Goal: Task Accomplishment & Management: Use online tool/utility

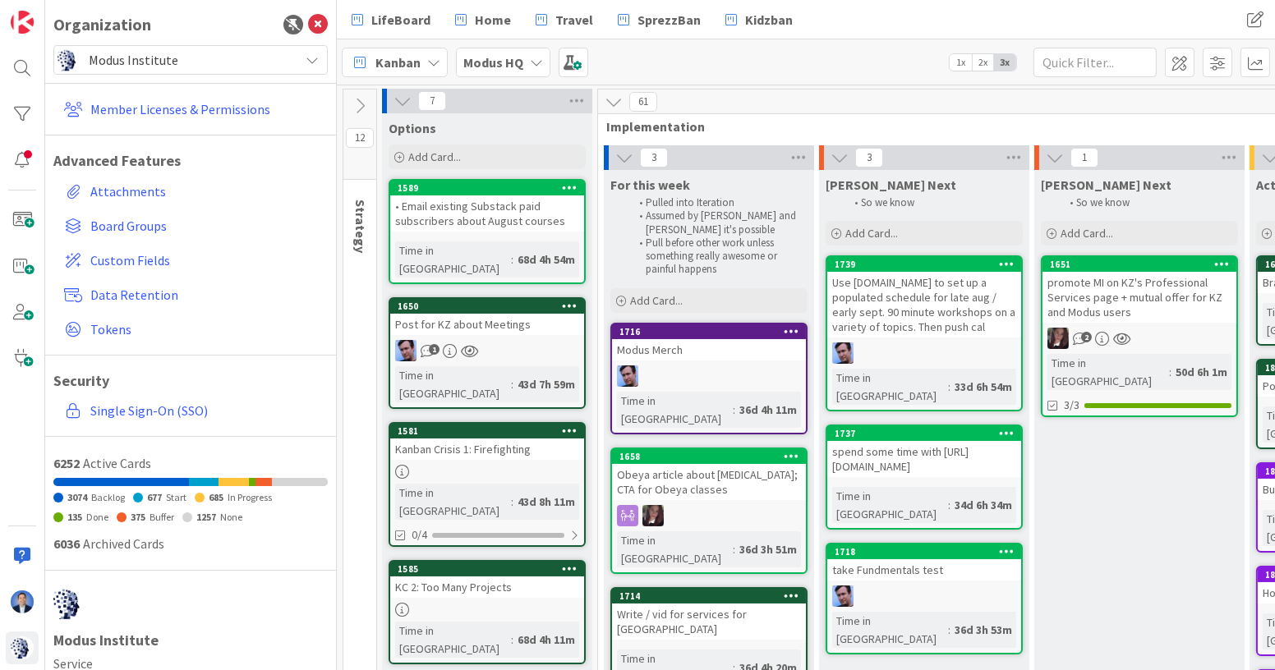
click at [163, 63] on span "Modus Institute" at bounding box center [190, 59] width 202 height 23
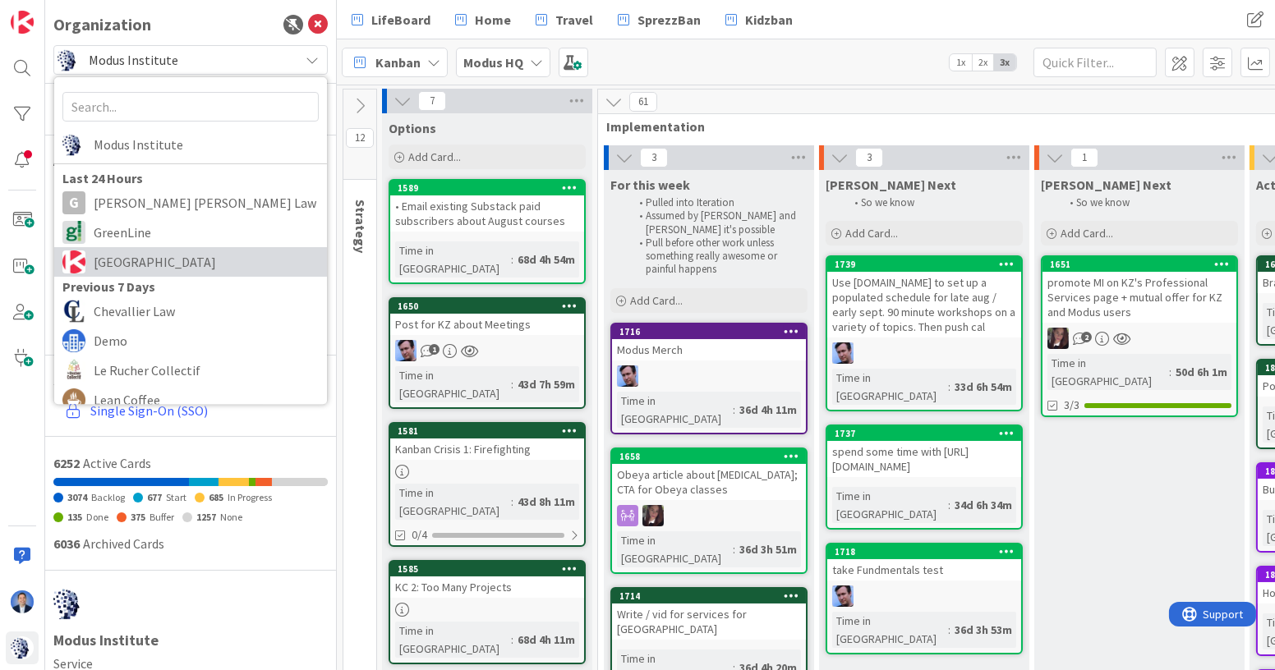
click at [136, 252] on span "[GEOGRAPHIC_DATA]" at bounding box center [206, 262] width 225 height 25
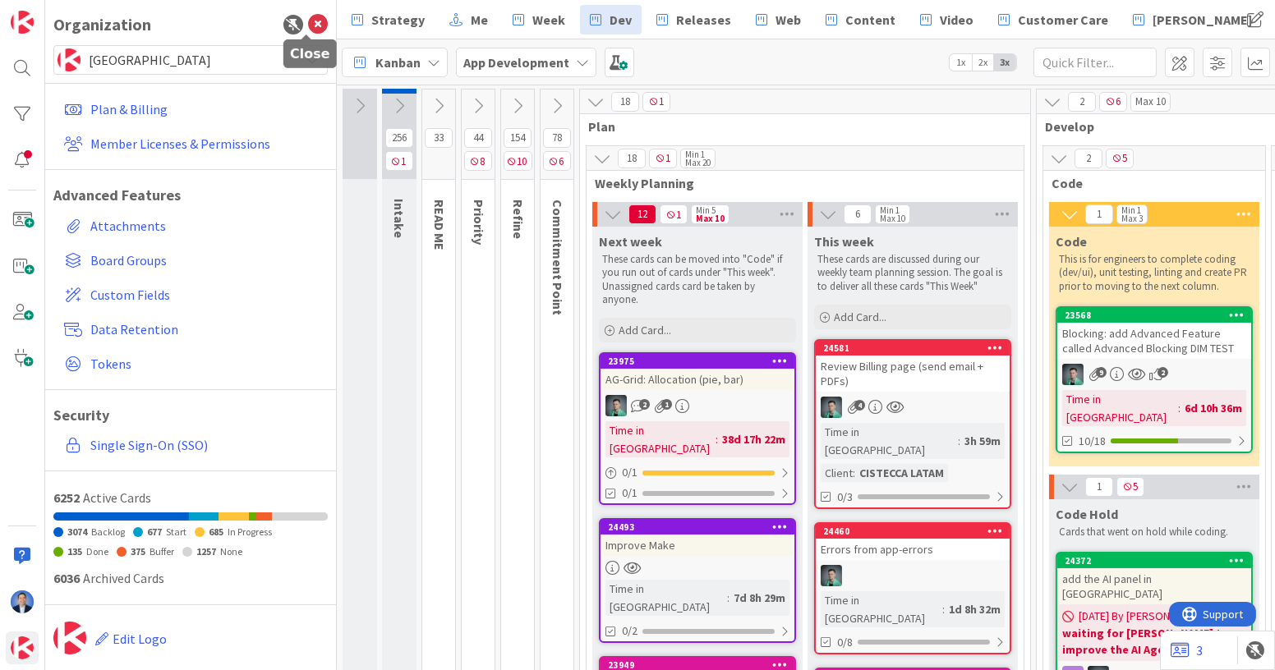
click at [310, 25] on icon at bounding box center [318, 25] width 20 height 20
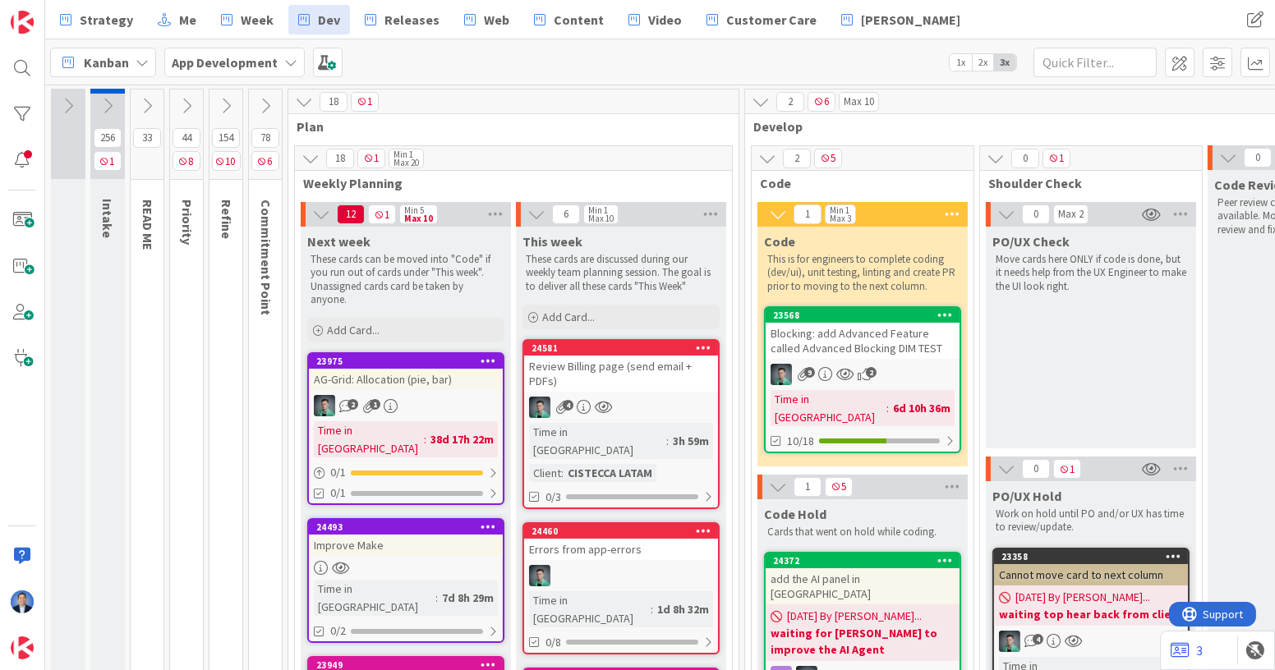
click at [606, 388] on div "Review Billing page (send email + PDFs)" at bounding box center [621, 374] width 194 height 36
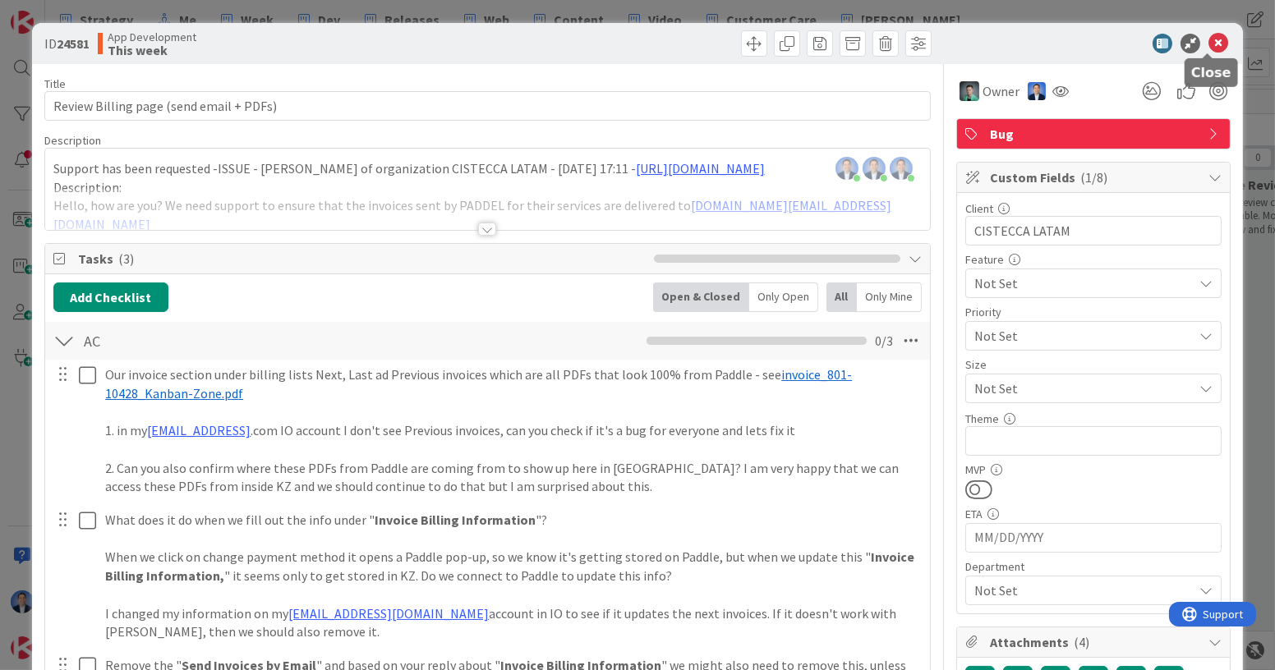
click at [1211, 47] on icon at bounding box center [1218, 44] width 20 height 20
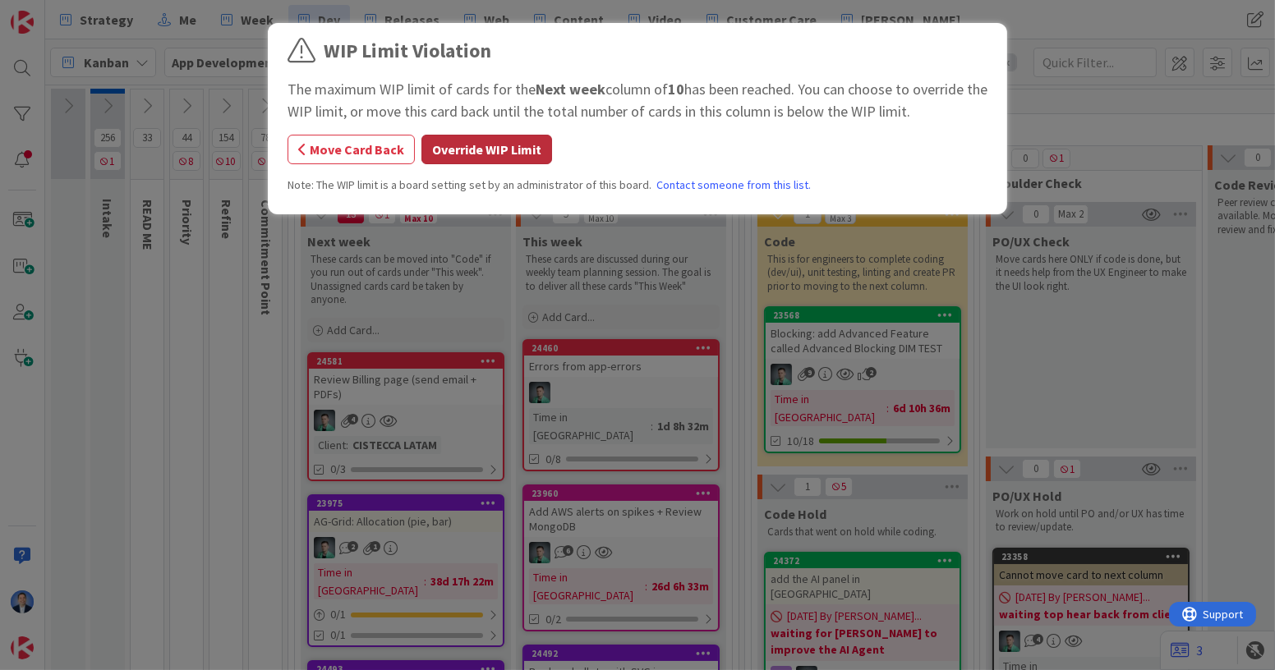
click at [500, 149] on button "Override WIP Limit" at bounding box center [486, 150] width 131 height 30
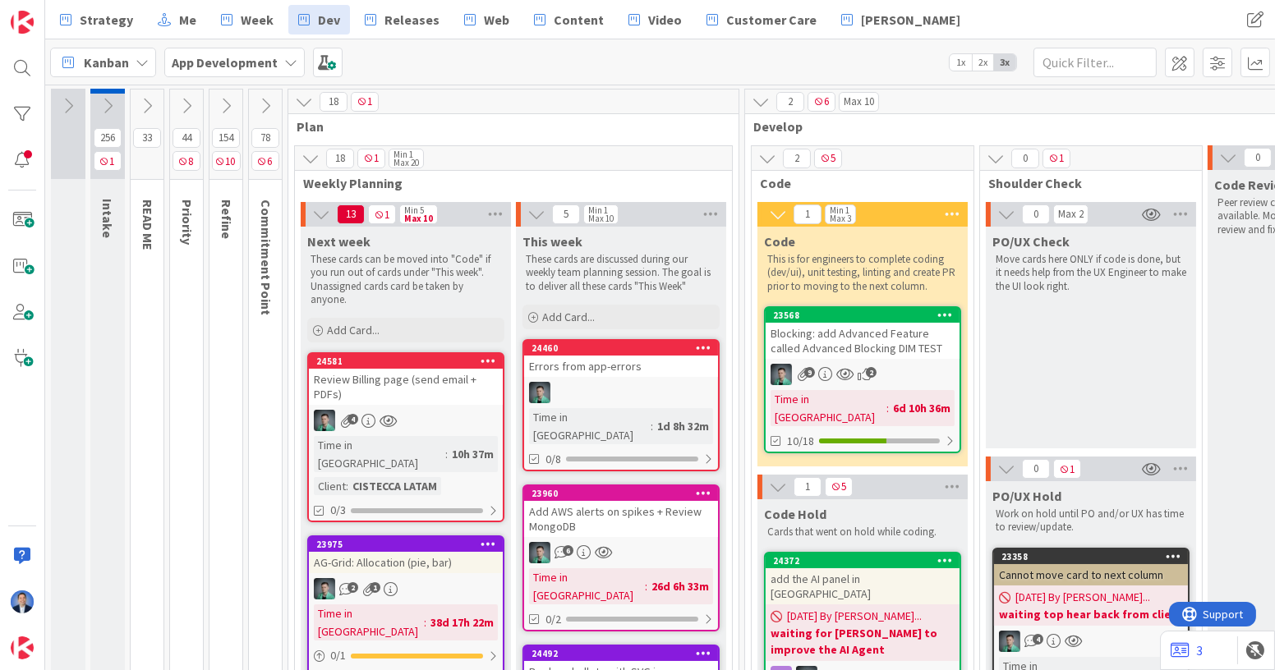
click at [421, 377] on div "Review Billing page (send email + PDFs)" at bounding box center [406, 387] width 194 height 36
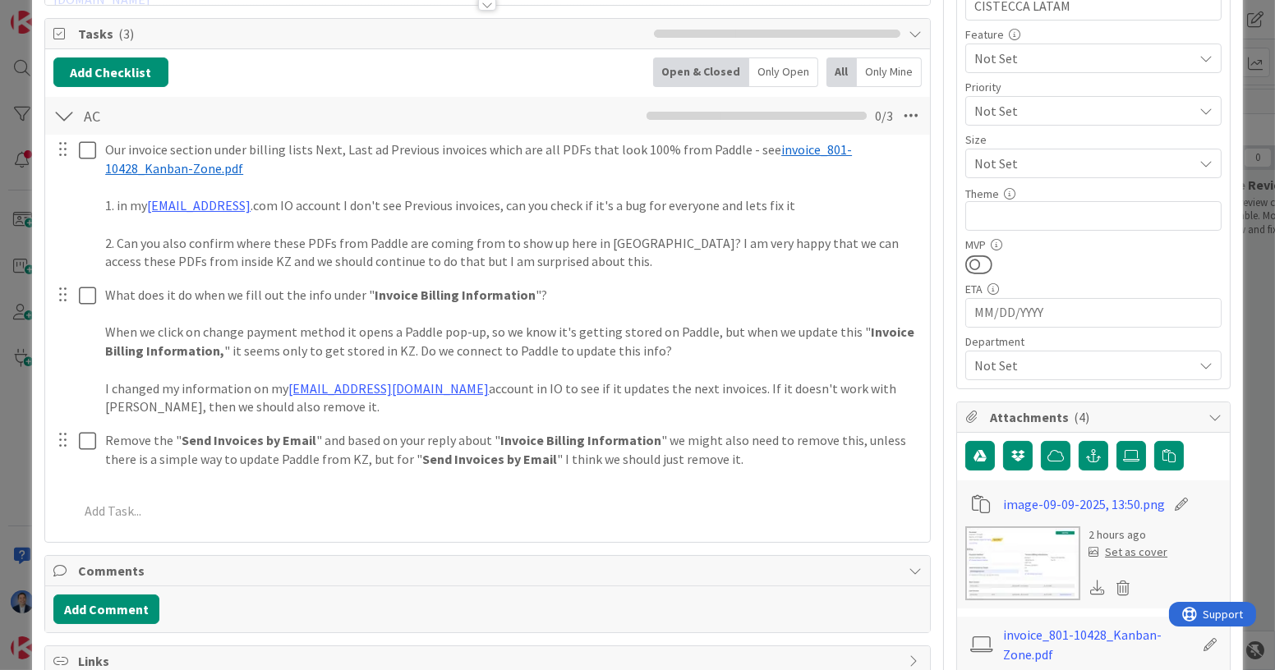
scroll to position [226, 0]
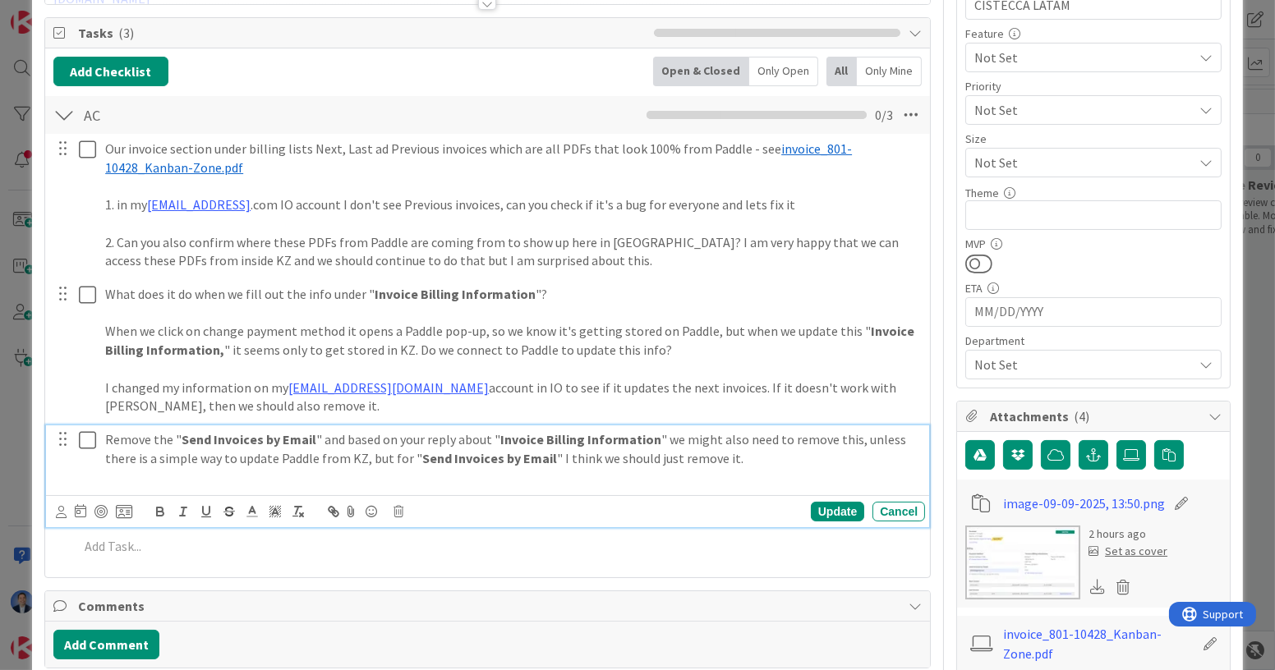
click at [755, 459] on p "Remove the " Send Invoices by Email " and based on your reply about " Invoice B…" at bounding box center [511, 448] width 813 height 37
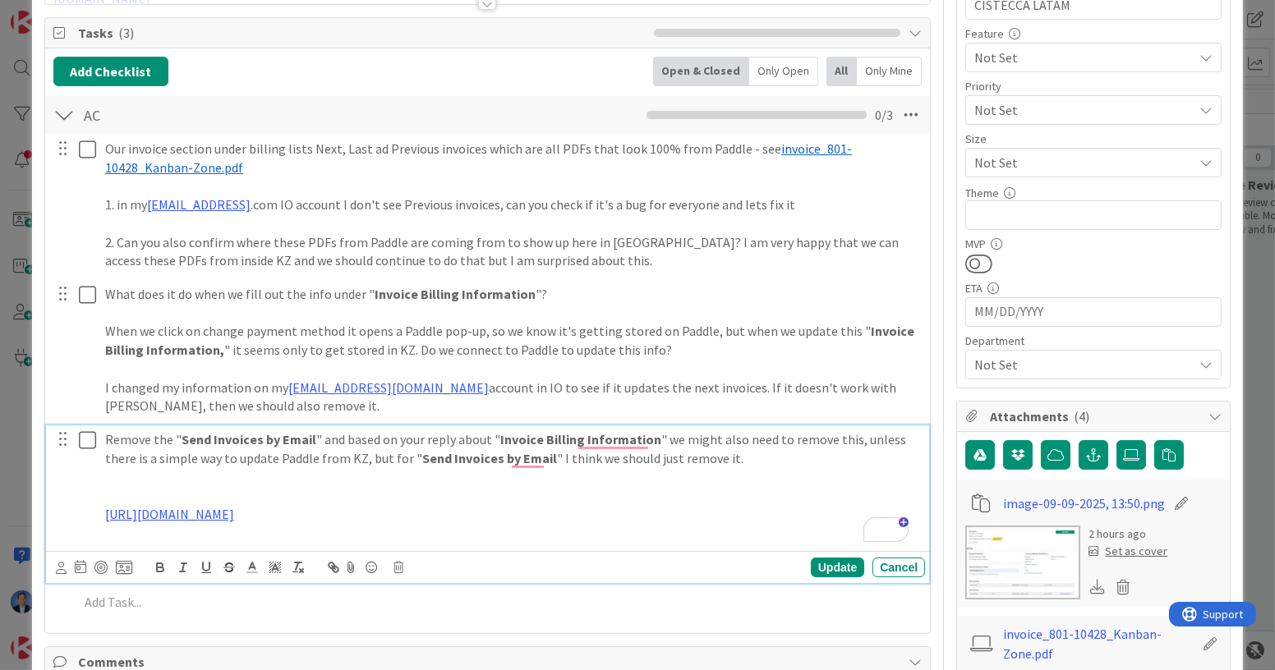
click at [264, 489] on p "To enrich screen reader interactions, please activate Accessibility in Grammarl…" at bounding box center [511, 495] width 813 height 19
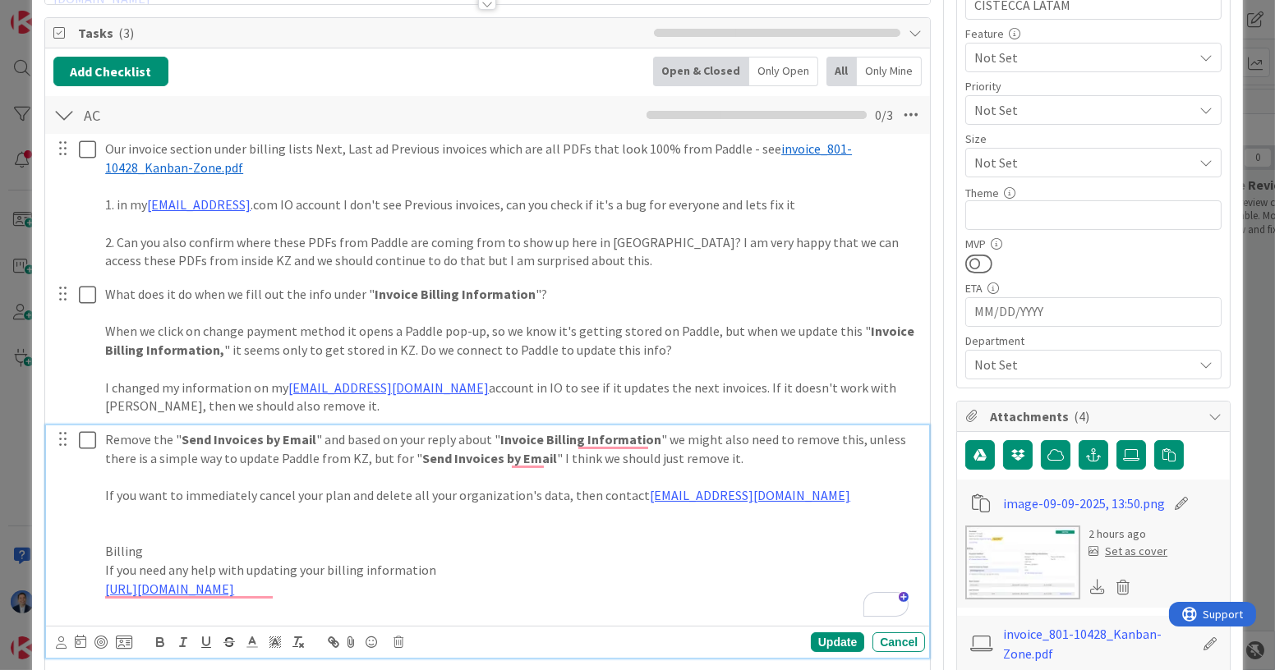
click at [123, 544] on p "Billing" at bounding box center [511, 551] width 813 height 19
click at [446, 568] on p "If you need any help with updating your billing information" at bounding box center [511, 570] width 813 height 19
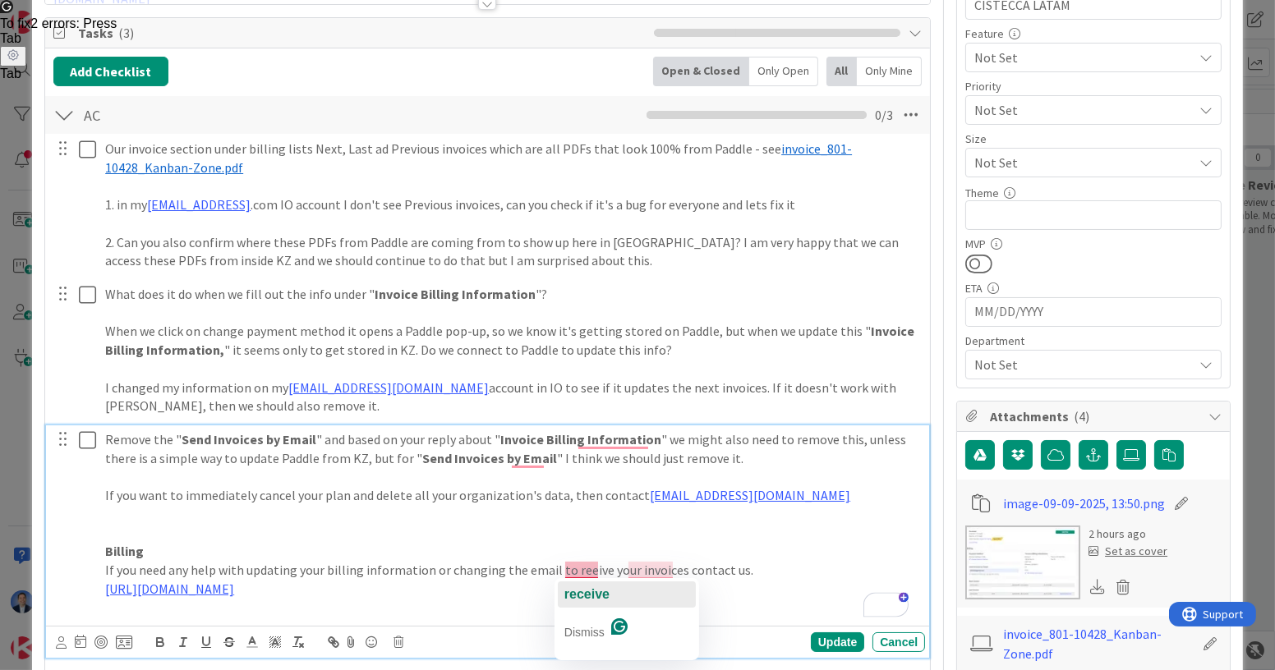
click at [587, 596] on span "receive" at bounding box center [586, 594] width 45 height 14
click at [664, 588] on span "invoices" at bounding box center [655, 594] width 48 height 14
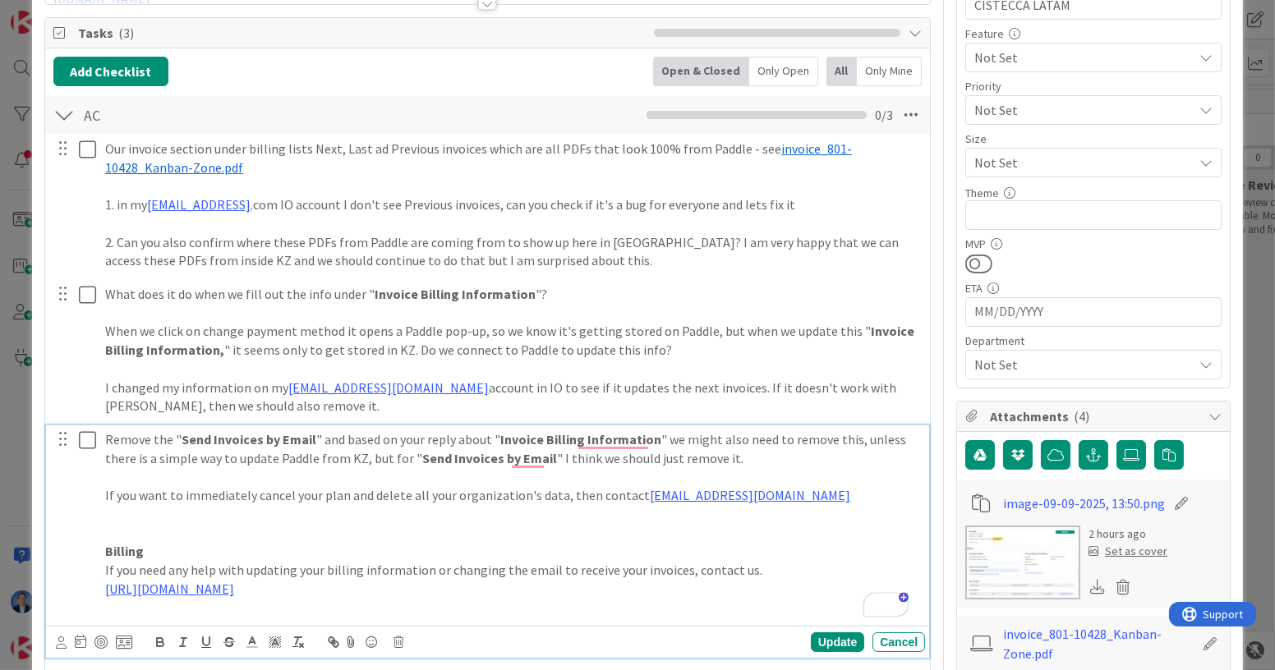
click at [703, 567] on p "If you need any help with updating your billing information or changing the ema…" at bounding box center [511, 570] width 813 height 19
drag, startPoint x: 703, startPoint y: 567, endPoint x: 728, endPoint y: 573, distance: 25.5
click at [728, 573] on p "If you need any help with updating your billing information or changing the ema…" at bounding box center [511, 570] width 813 height 19
drag, startPoint x: 278, startPoint y: 588, endPoint x: 103, endPoint y: 586, distance: 174.1
click at [103, 586] on div "Remove the " Send Invoices by Email " and based on your reply about " Invoice B…" at bounding box center [512, 523] width 826 height 196
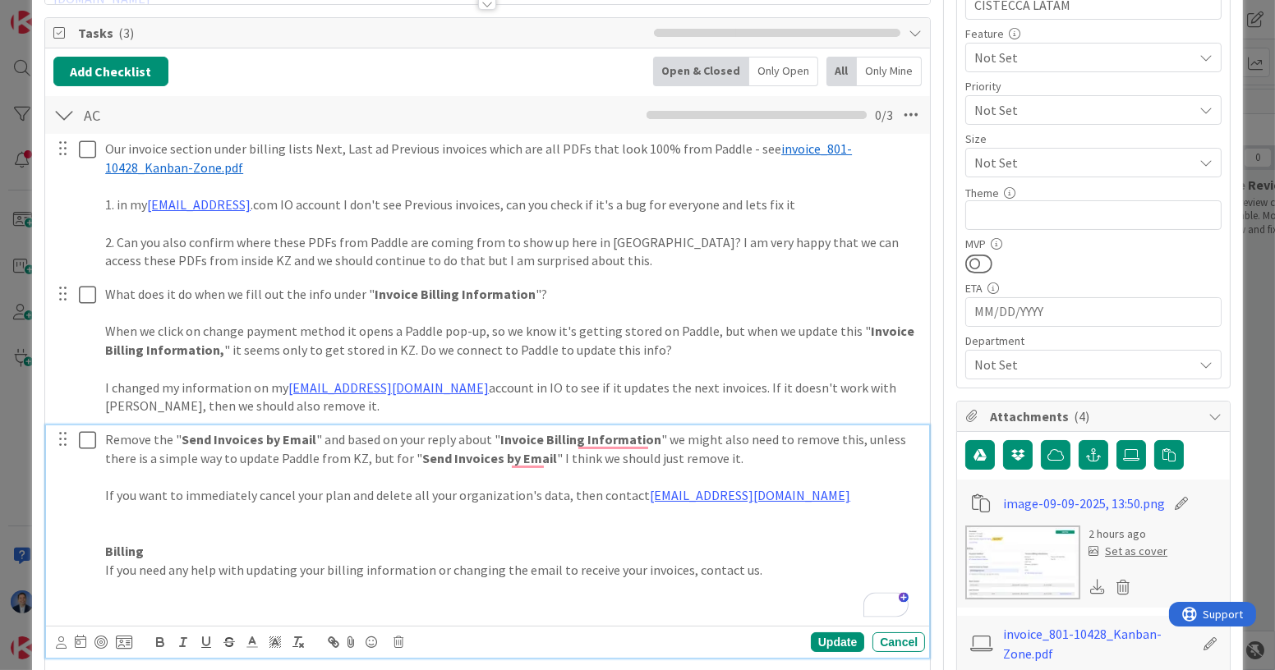
click at [693, 571] on p "If you need any help with updating your billing information or changing the ema…" at bounding box center [511, 570] width 813 height 19
drag, startPoint x: 693, startPoint y: 571, endPoint x: 716, endPoint y: 568, distance: 23.2
click at [716, 568] on p "If you need any help with updating your billing information or changing the ema…" at bounding box center [511, 570] width 813 height 19
click at [701, 565] on p "If you need any help with updating your billing information or changing the ema…" at bounding box center [511, 570] width 813 height 19
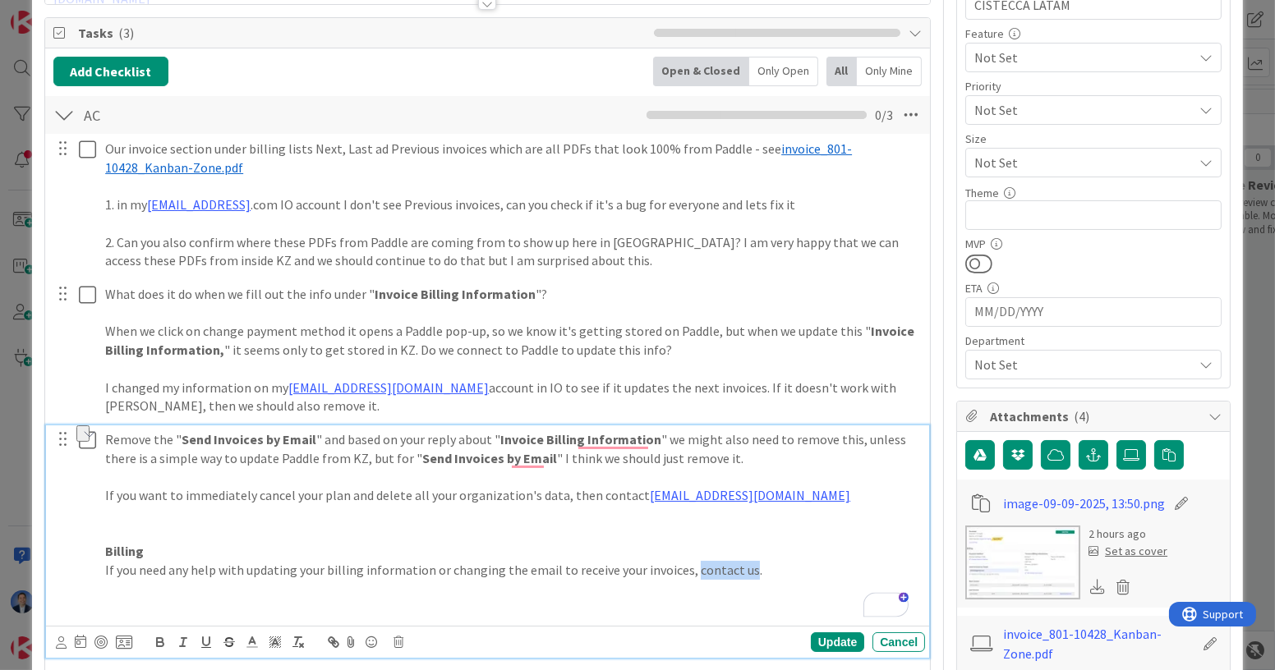
drag, startPoint x: 702, startPoint y: 565, endPoint x: 730, endPoint y: 572, distance: 28.7
click at [730, 572] on p "If you need any help with updating your billing information or changing the ema…" at bounding box center [511, 570] width 813 height 19
click at [336, 641] on icon "button" at bounding box center [336, 644] width 6 height 6
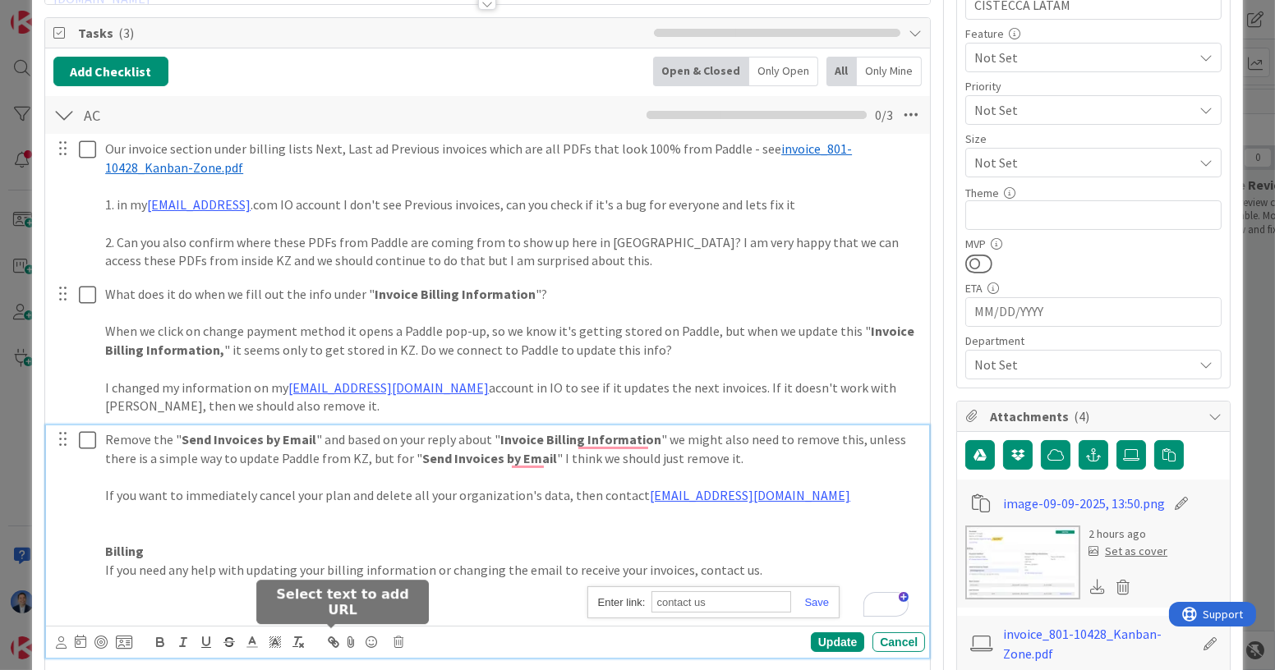
paste input "[URL][DOMAIN_NAME]"
type input "[URL][DOMAIN_NAME]"
click at [819, 599] on link at bounding box center [810, 602] width 38 height 12
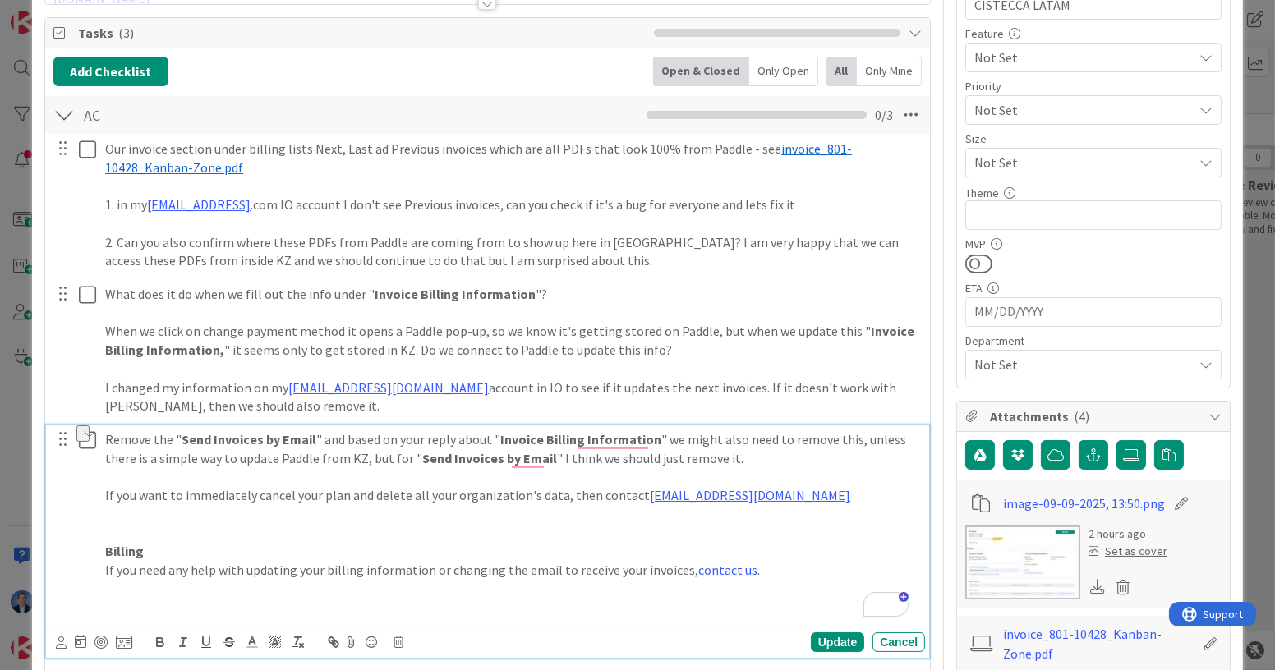
click at [763, 564] on p "If you need any help with updating your billing information or changing the ema…" at bounding box center [511, 570] width 813 height 19
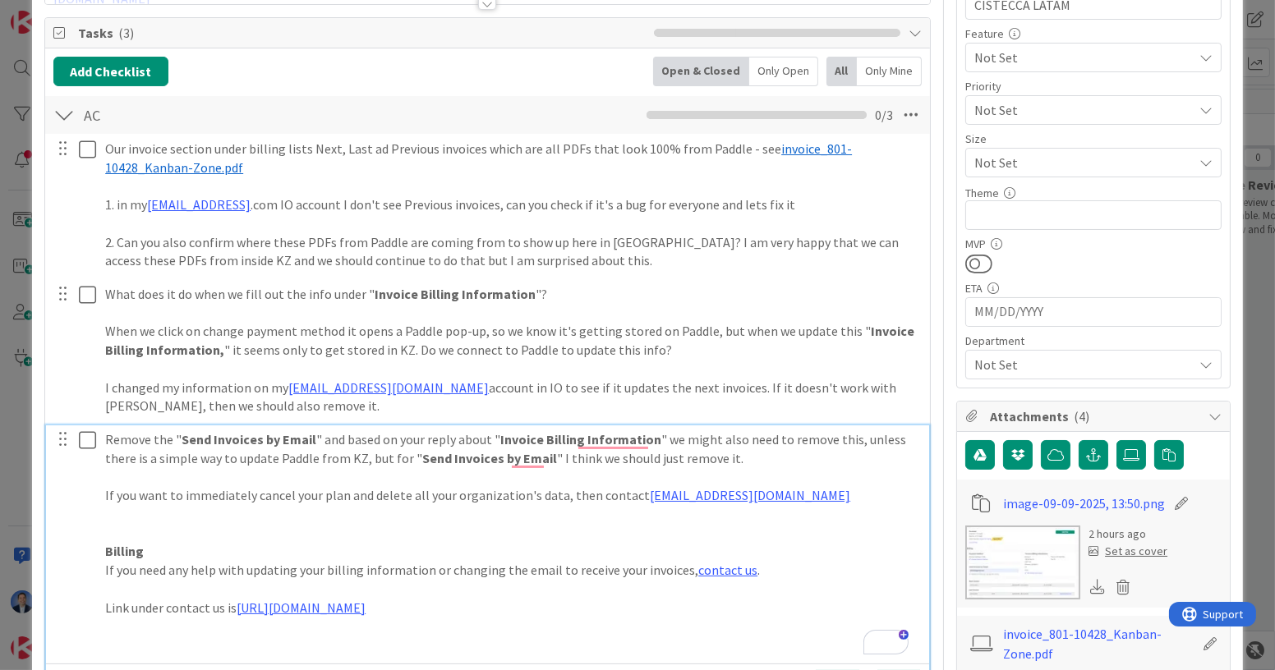
click at [329, 508] on p "To enrich screen reader interactions, please activate Accessibility in Grammarl…" at bounding box center [511, 514] width 813 height 19
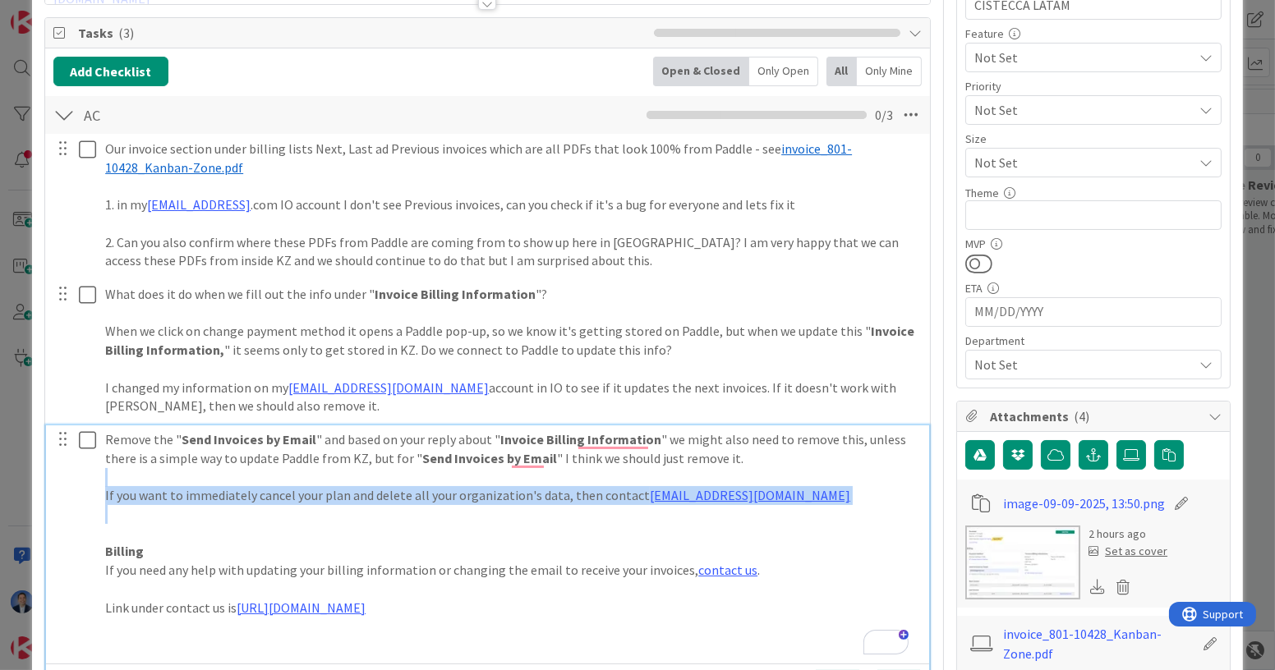
drag, startPoint x: 116, startPoint y: 510, endPoint x: 99, endPoint y: 481, distance: 33.1
click at [99, 481] on div "Remove the " Send Invoices by Email " and based on your reply about " Invoice B…" at bounding box center [512, 542] width 826 height 234
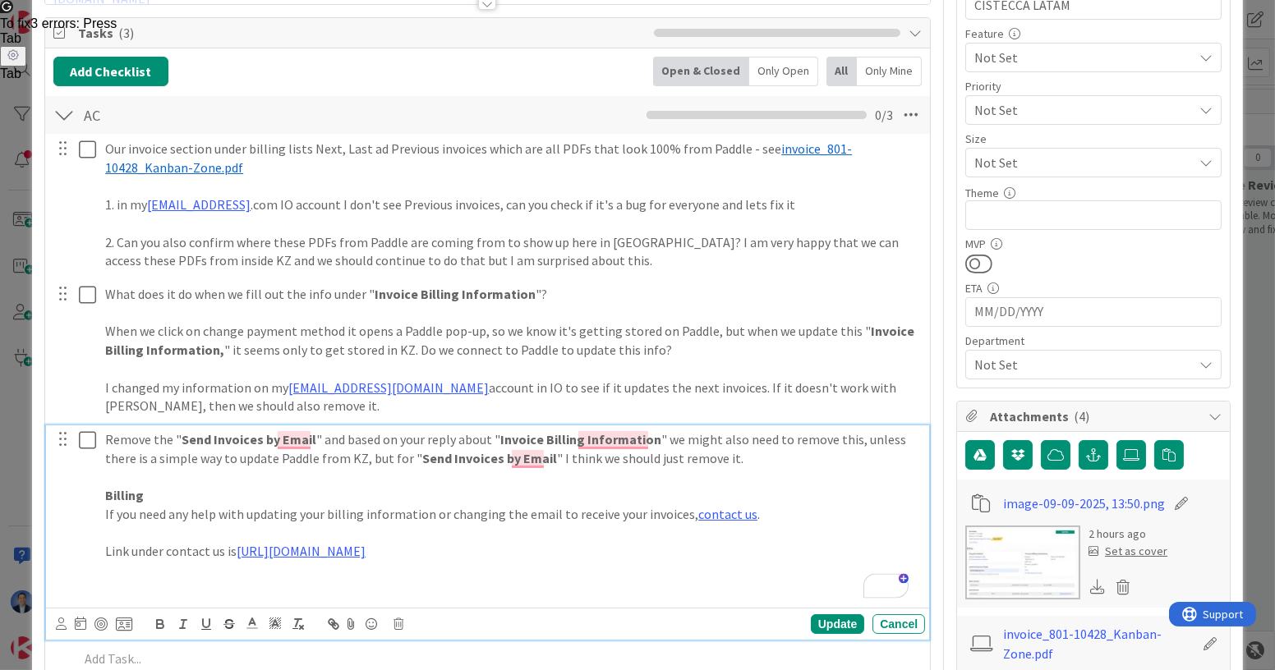
click at [107, 549] on p "Link under contact us is https://kanbanzone.io/contact" at bounding box center [511, 551] width 813 height 19
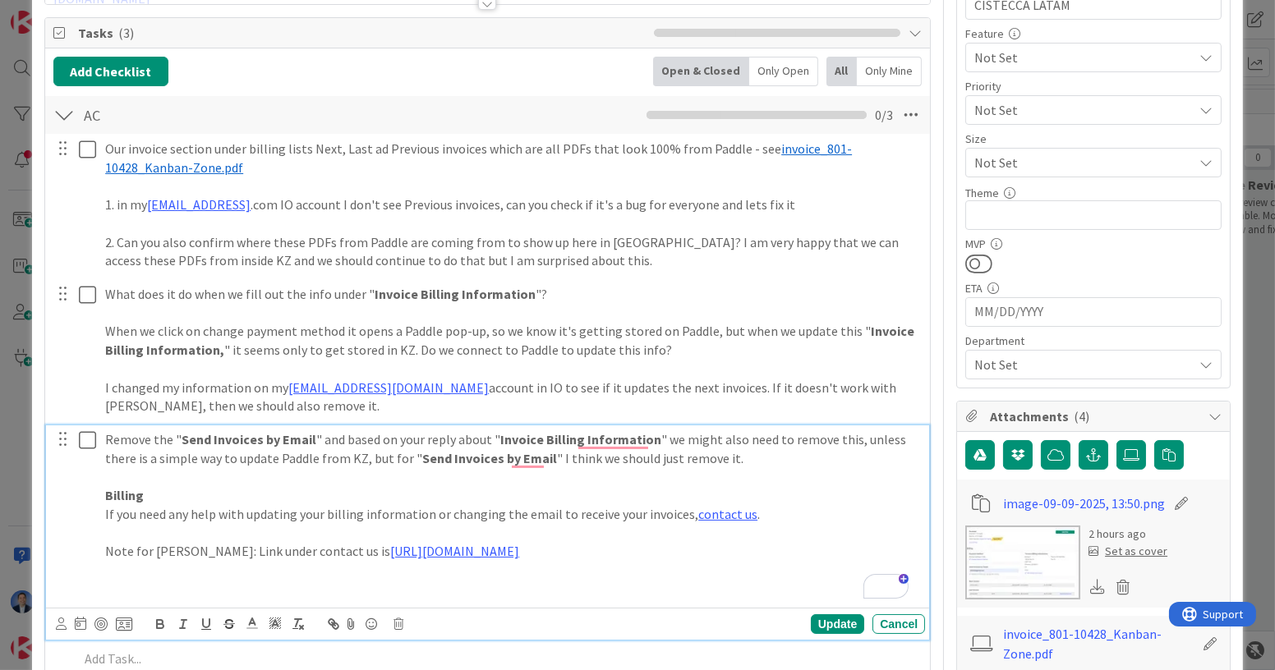
click at [739, 459] on p "Remove the " Send Invoices by Email " and based on your reply about " Invoice B…" at bounding box center [511, 448] width 813 height 37
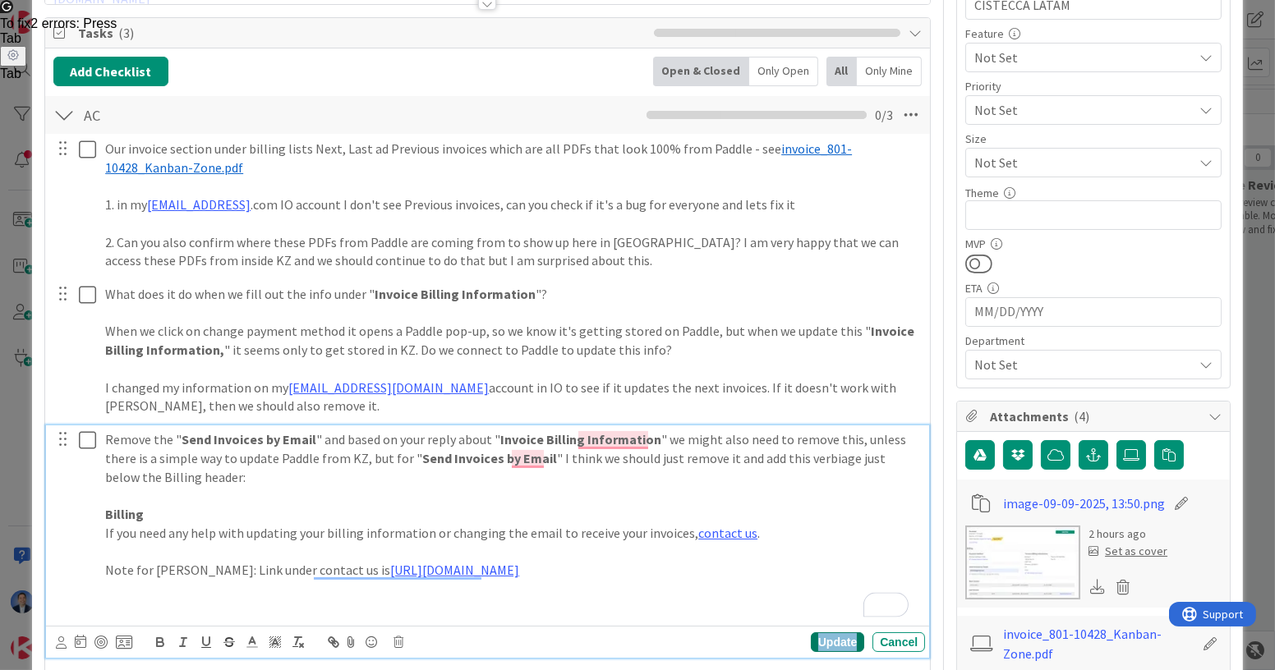
click at [819, 638] on div "Update" at bounding box center [837, 642] width 53 height 20
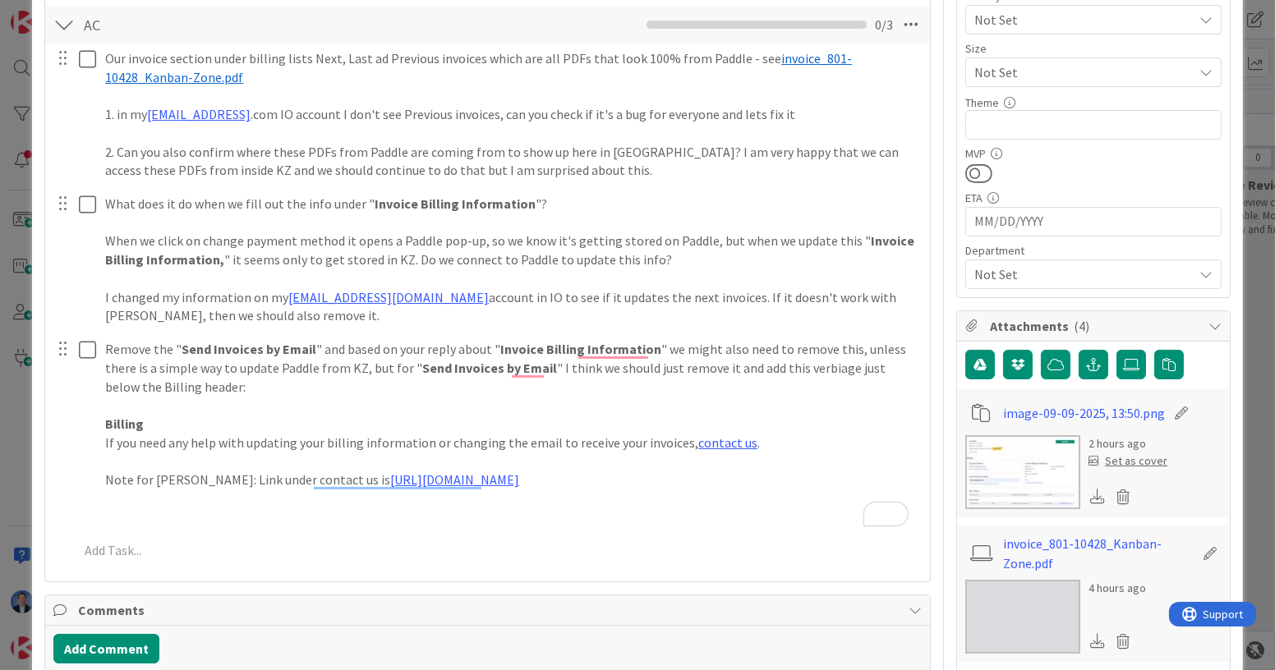
scroll to position [317, 0]
click at [1012, 466] on img at bounding box center [1022, 471] width 115 height 74
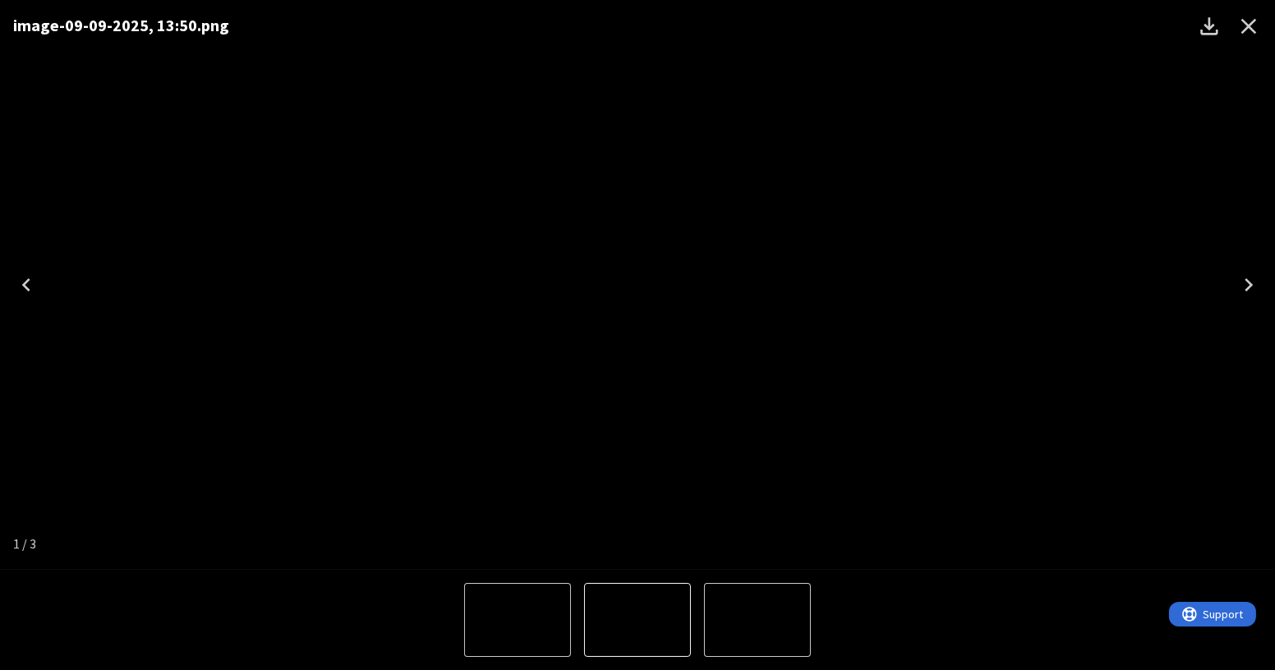
click at [1245, 30] on icon "Close" at bounding box center [1249, 27] width 16 height 16
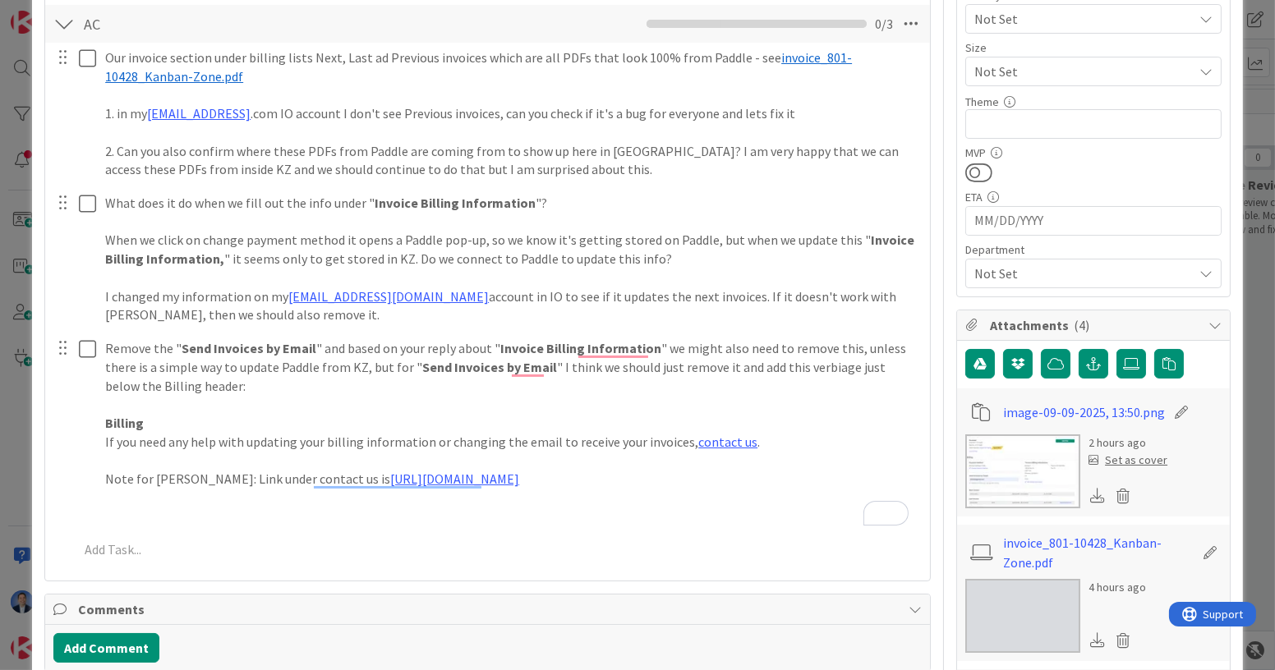
scroll to position [0, 0]
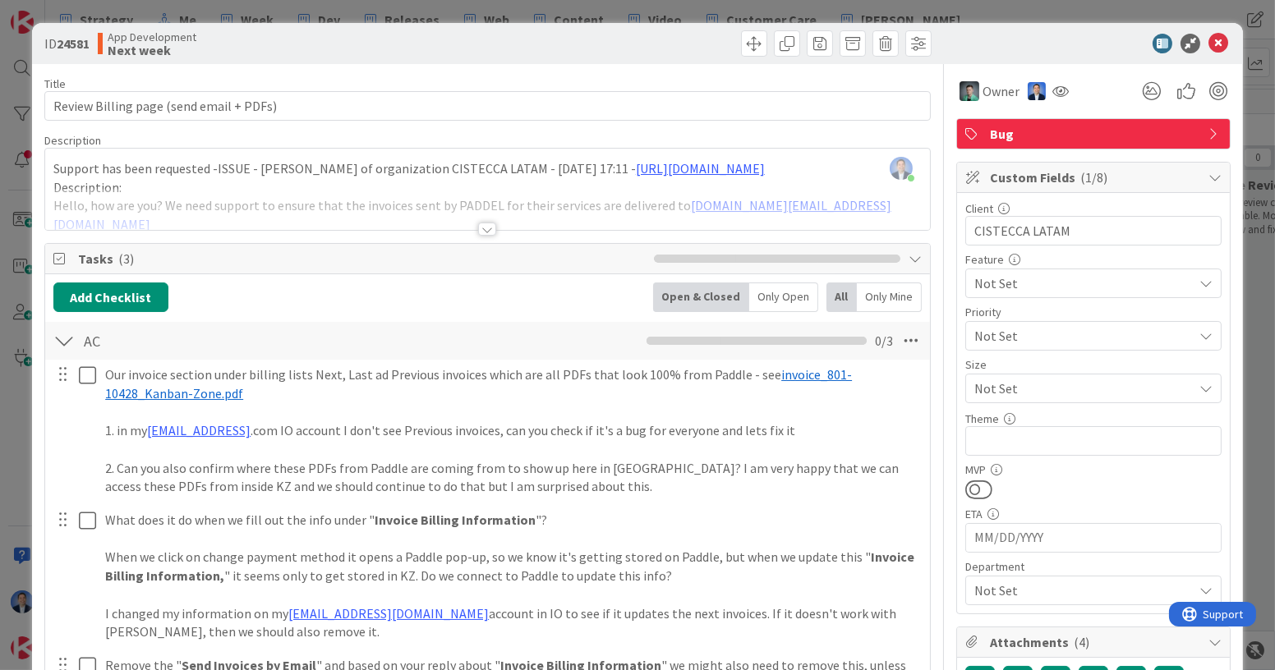
click at [1052, 48] on div at bounding box center [1085, 44] width 291 height 20
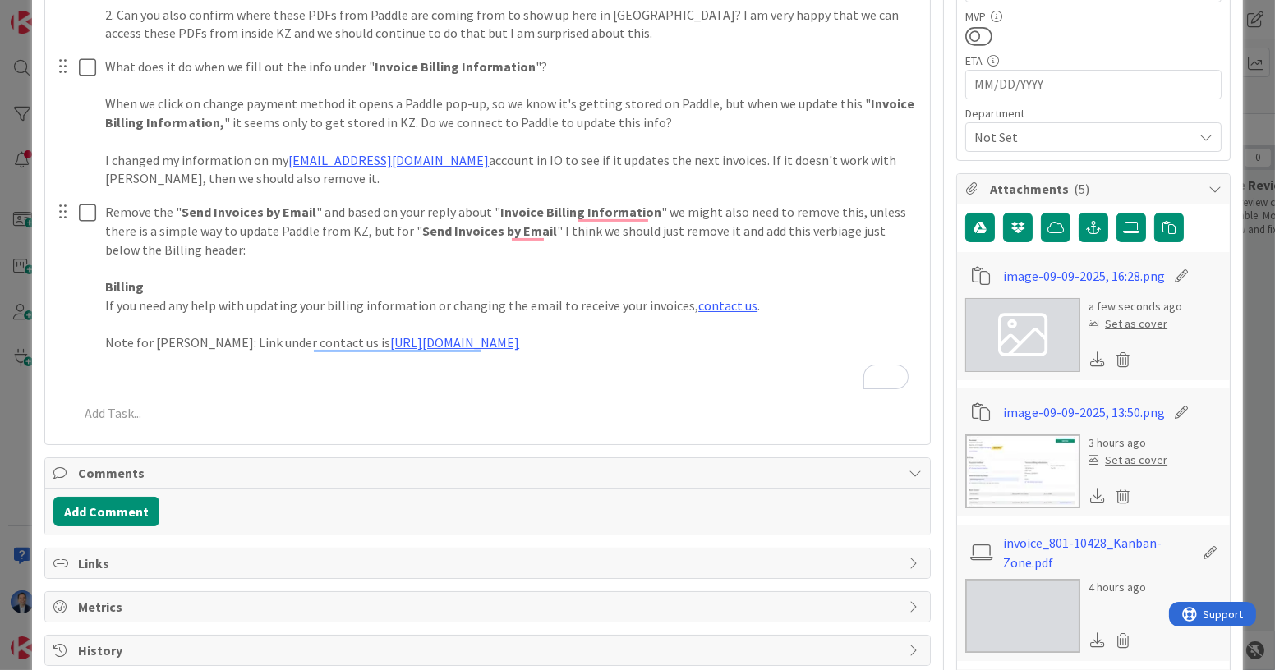
scroll to position [484, 0]
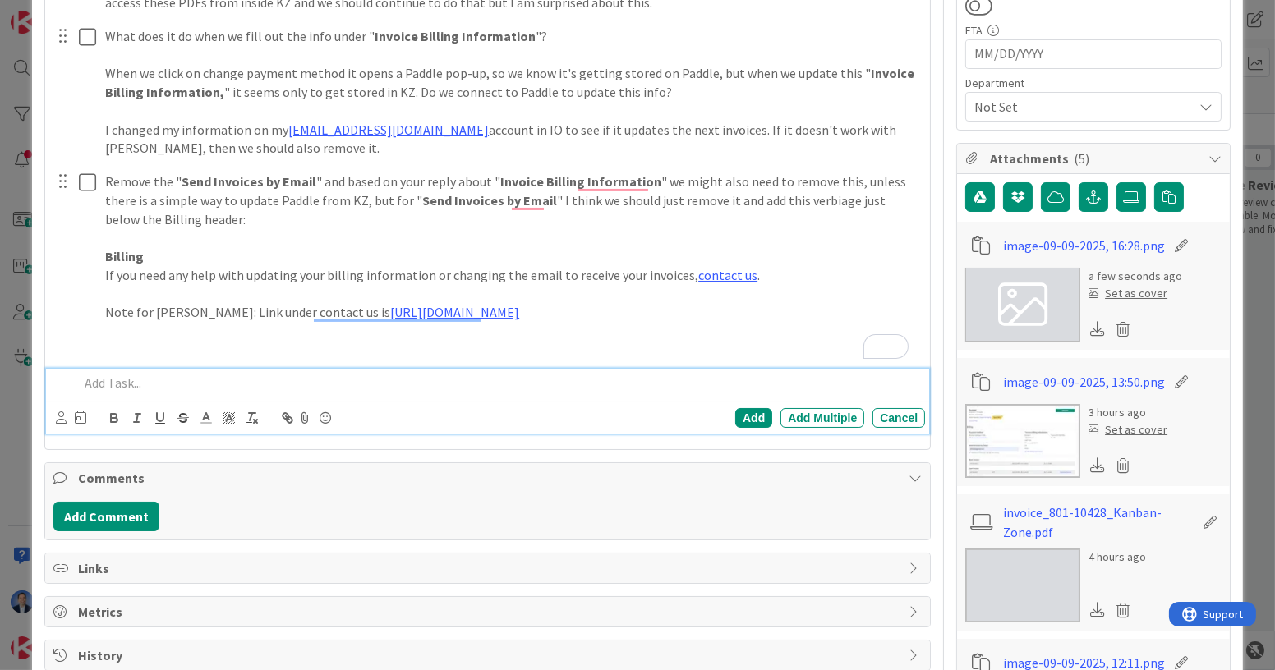
click at [140, 374] on p at bounding box center [498, 383] width 839 height 19
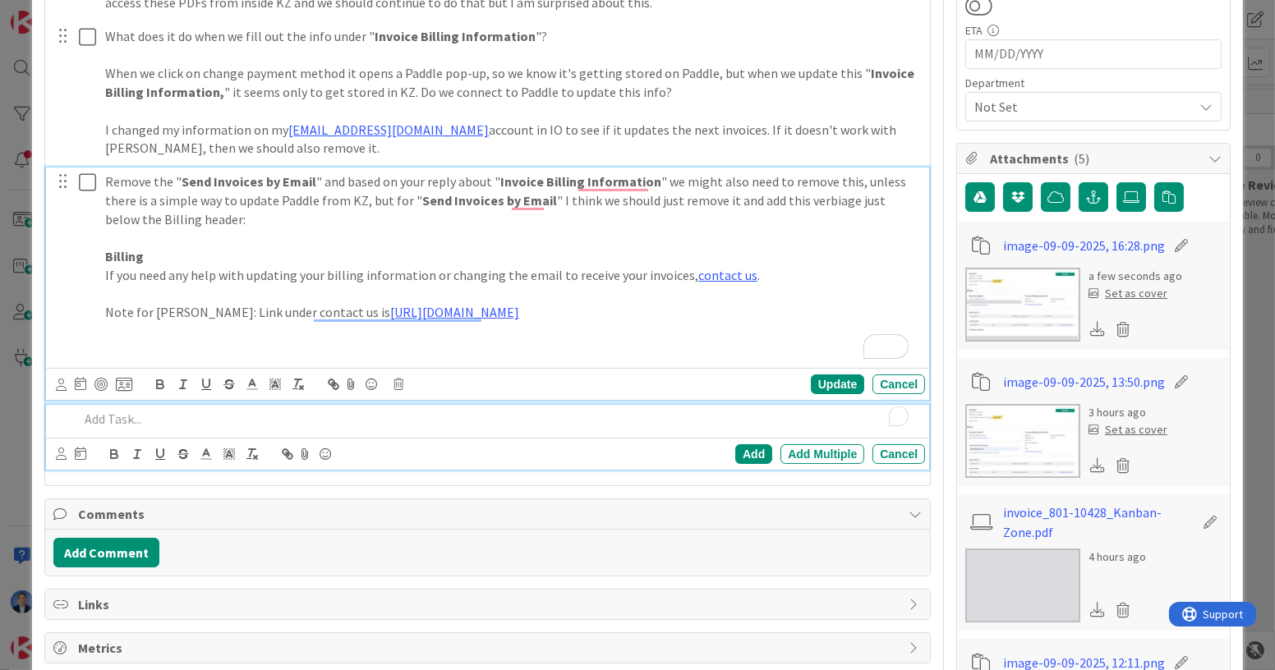
scroll to position [519, 0]
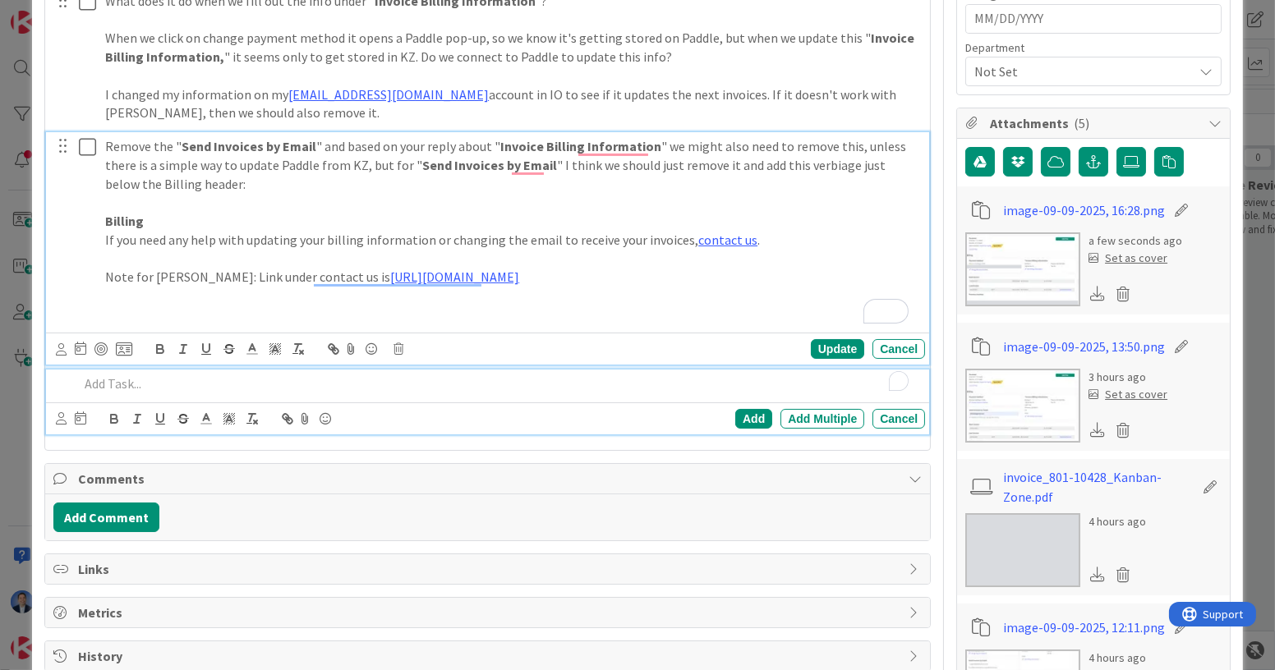
click at [189, 355] on div "Remove the " Send Invoices by Email " and based on your reply about " Invoice B…" at bounding box center [487, 248] width 883 height 232
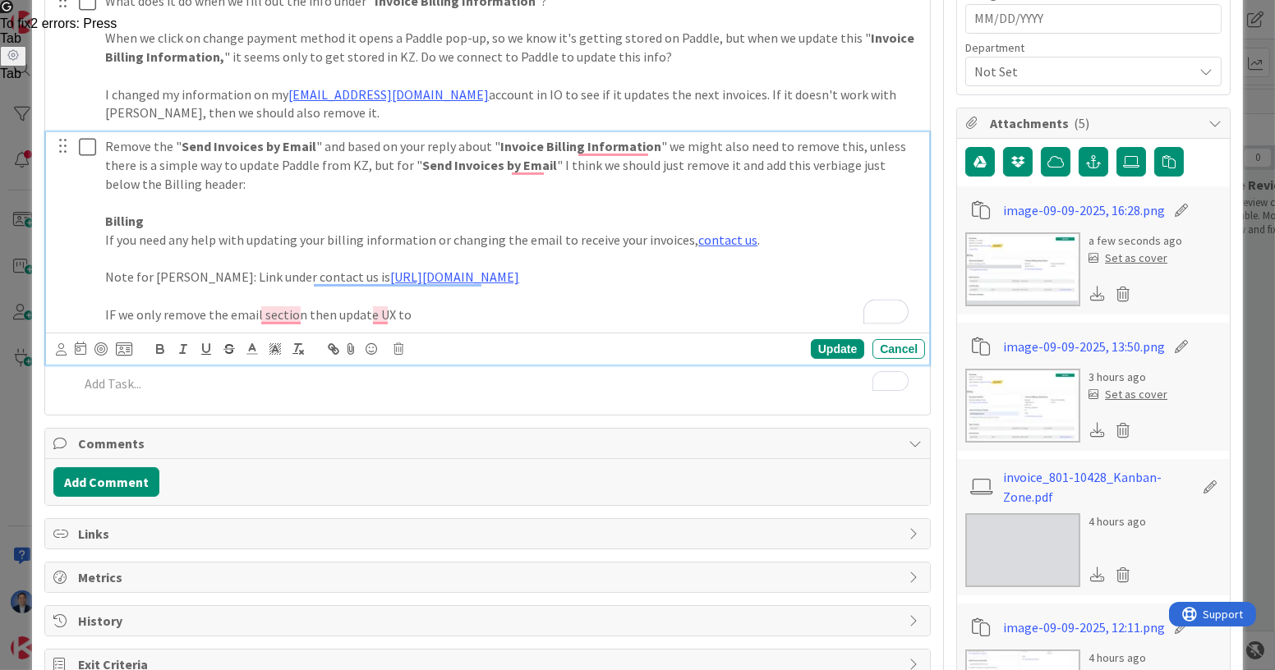
click at [1170, 202] on icon at bounding box center [1181, 210] width 23 height 16
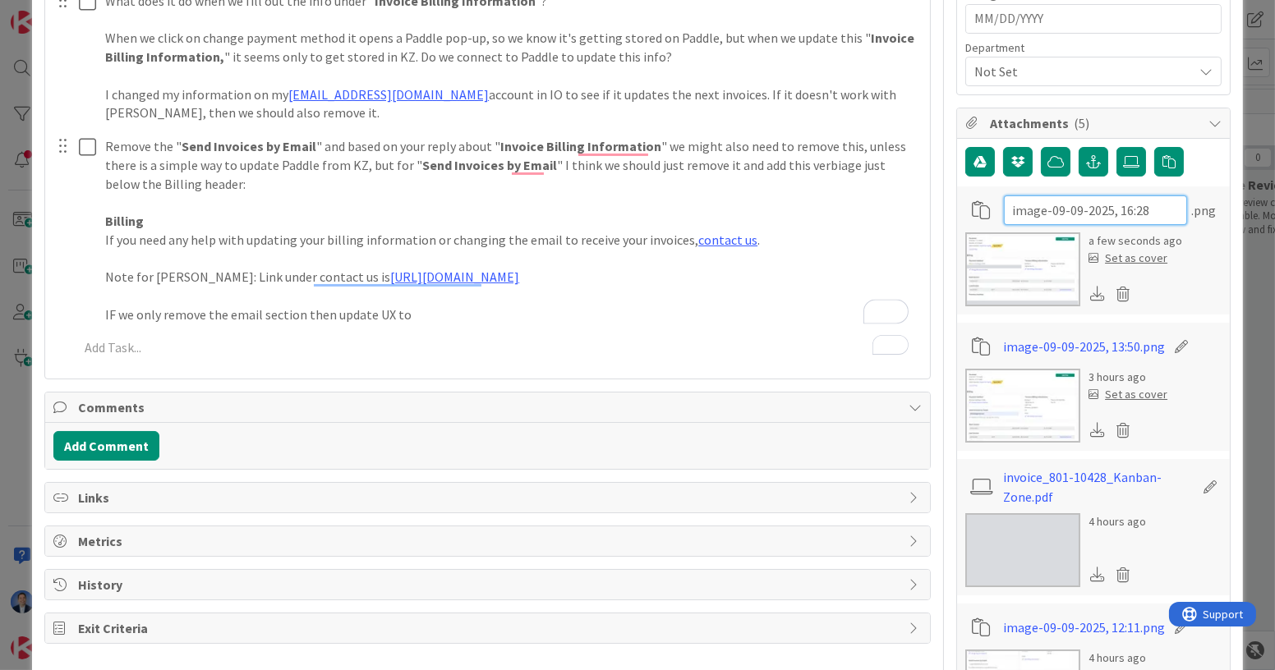
click at [1128, 208] on input "image-09-09-2025, 16:28" at bounding box center [1095, 210] width 183 height 30
type input "no email"
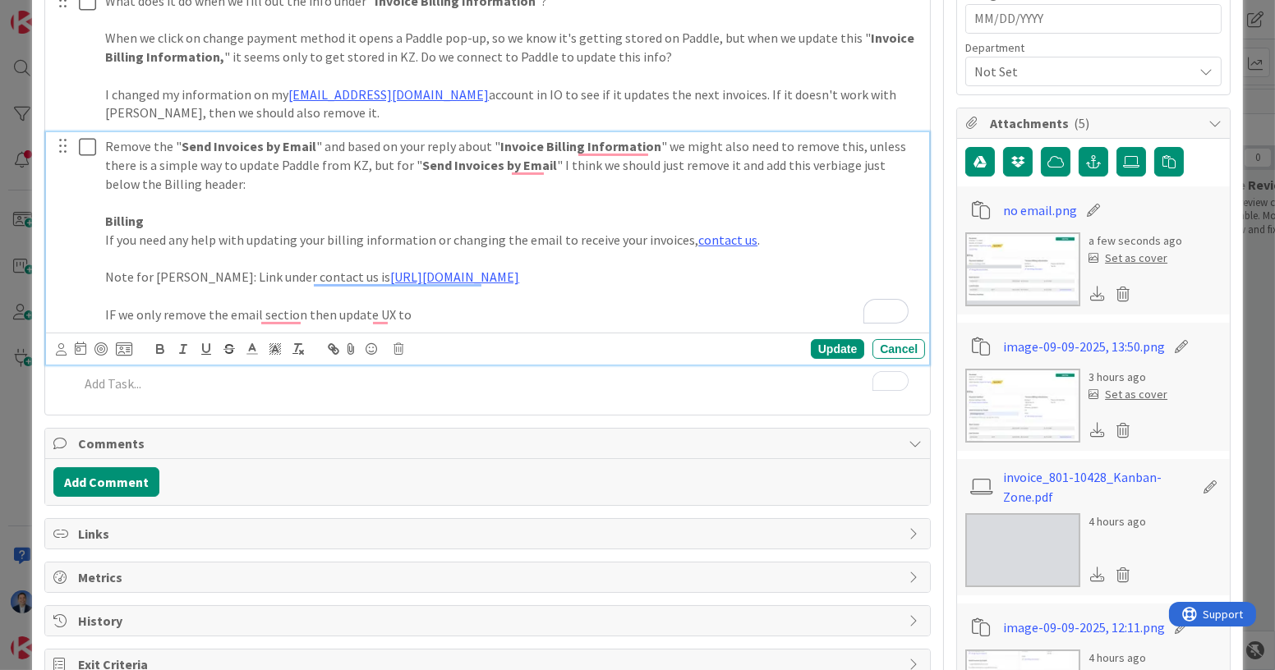
click at [450, 306] on p "IF we only remove the email section then update UX to" at bounding box center [511, 315] width 813 height 19
click at [351, 348] on icon at bounding box center [352, 349] width 20 height 23
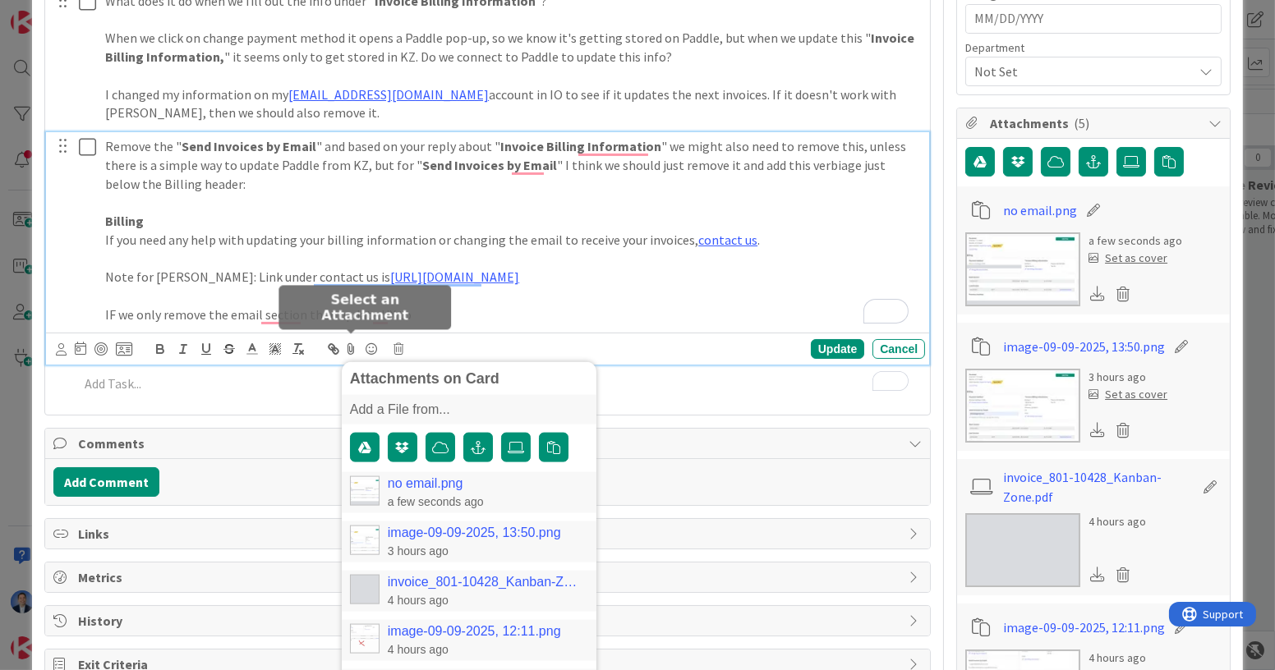
click at [440, 476] on link "no email.png" at bounding box center [426, 483] width 76 height 15
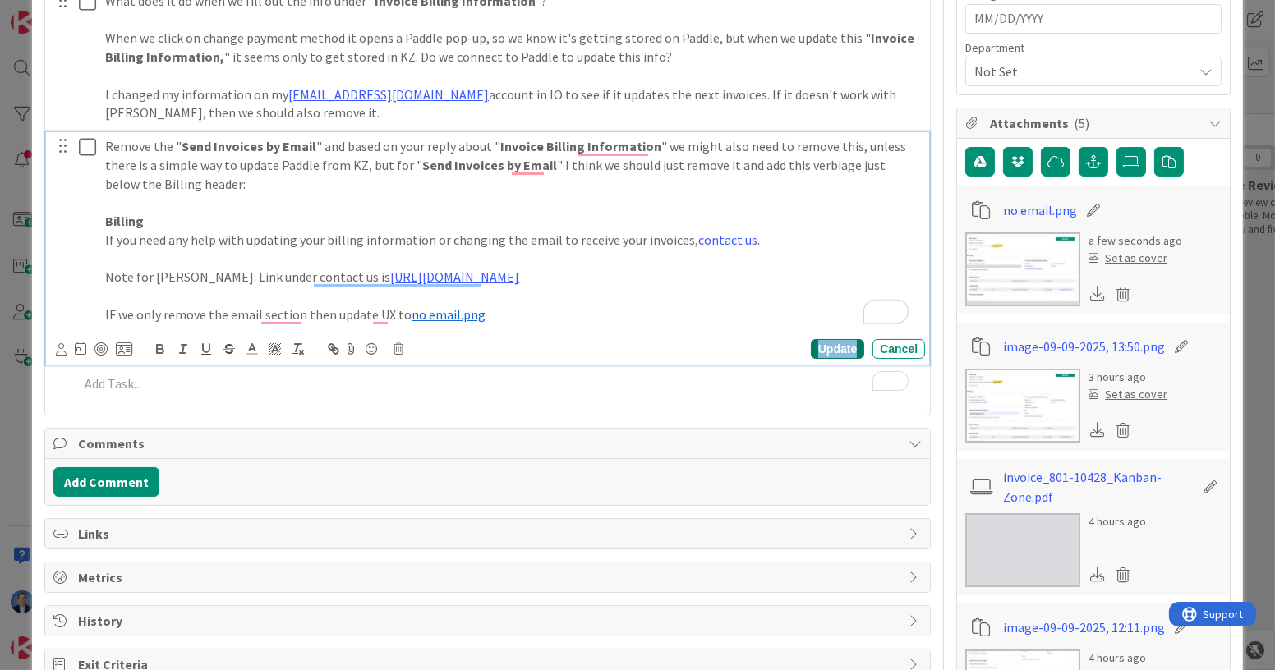
click at [831, 342] on div "Update" at bounding box center [837, 349] width 53 height 20
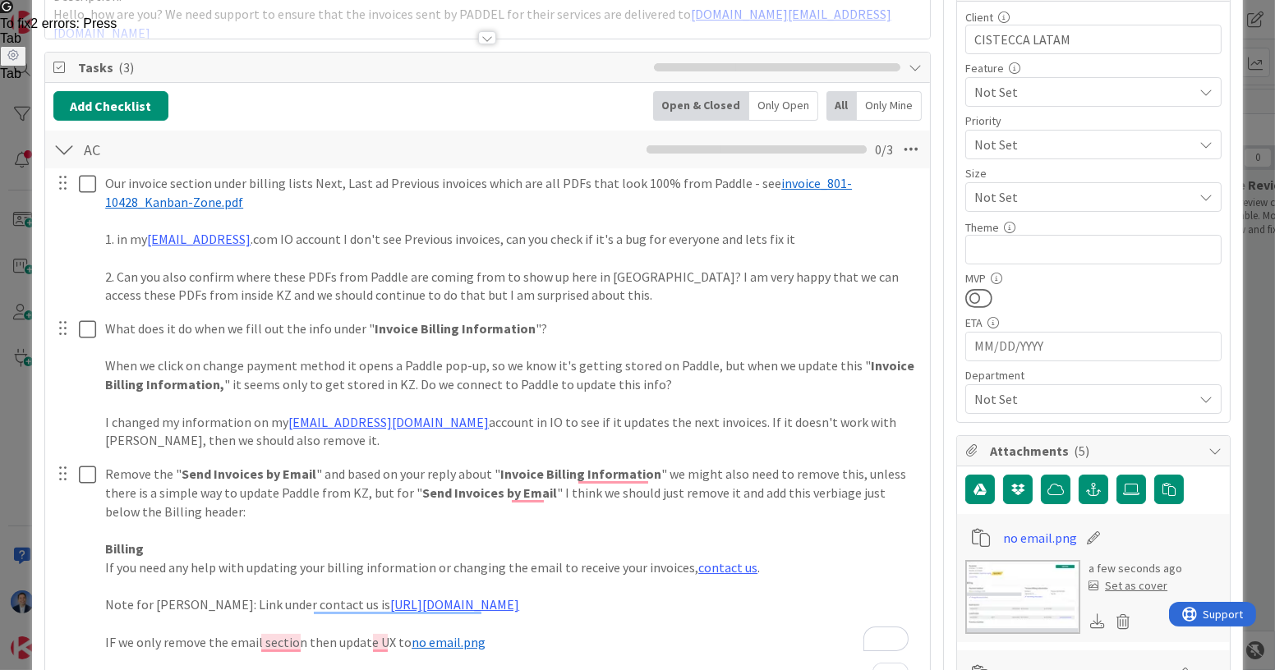
scroll to position [0, 0]
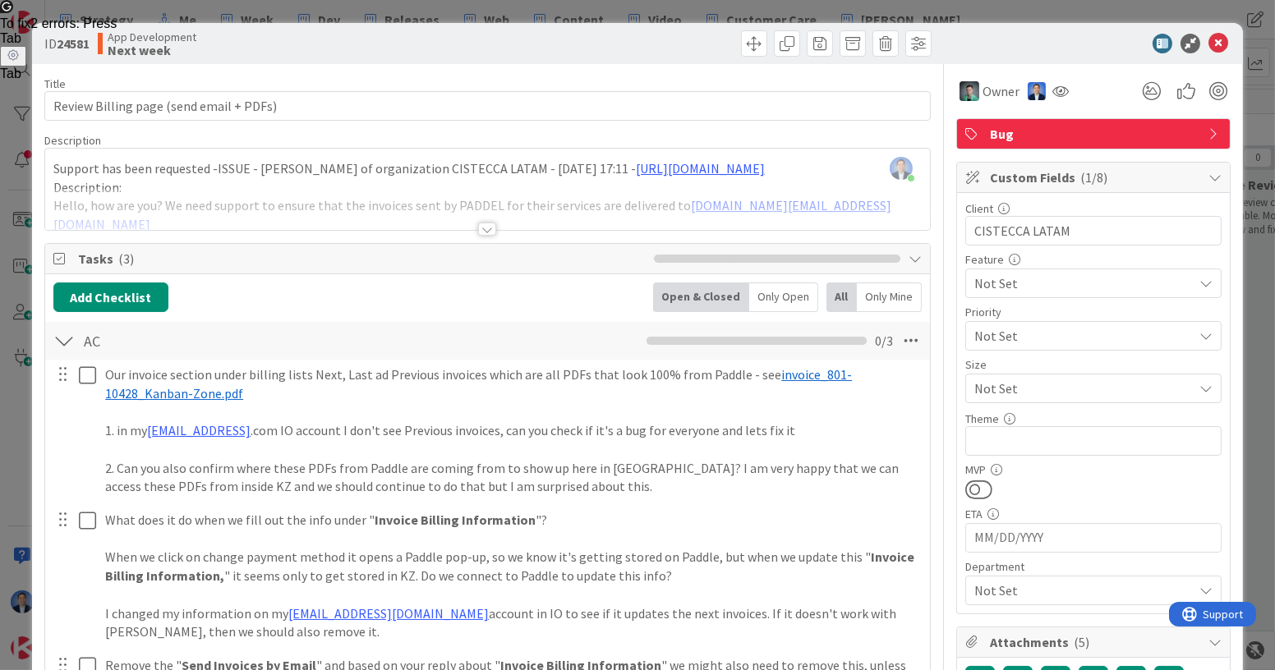
click at [1007, 42] on div at bounding box center [1085, 44] width 291 height 20
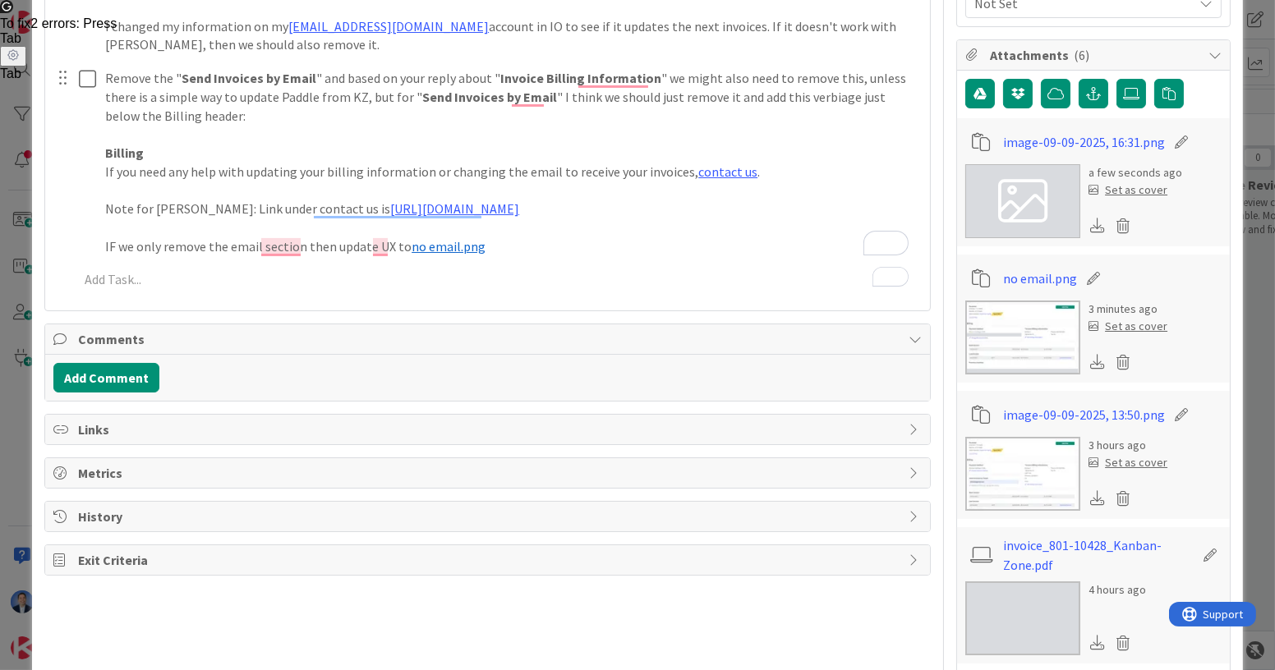
scroll to position [585, 0]
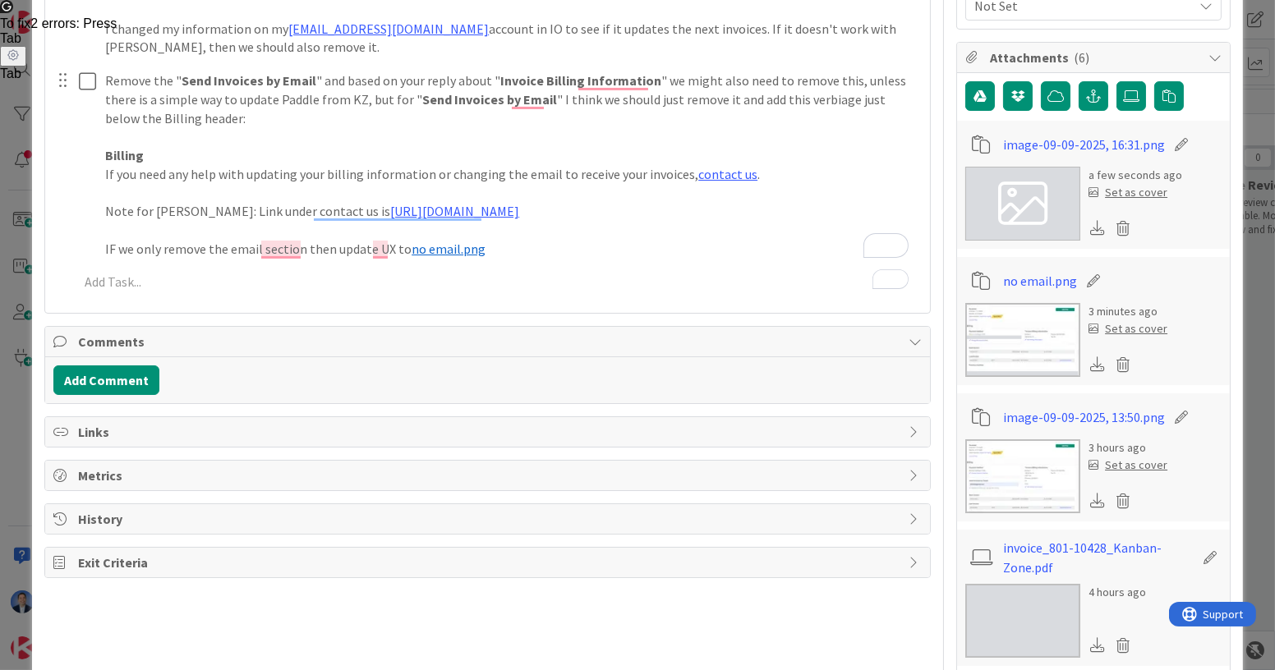
click at [1171, 142] on icon at bounding box center [1181, 144] width 23 height 16
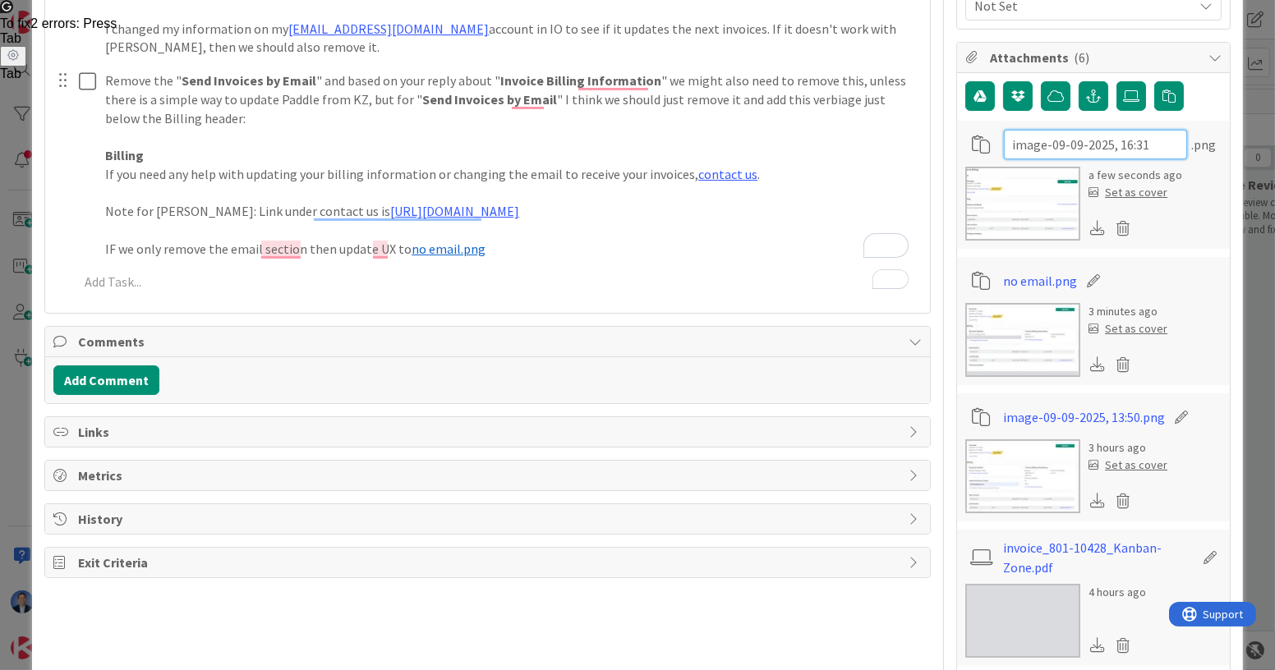
click at [1112, 152] on input "image-09-09-2025, 16:31" at bounding box center [1095, 145] width 183 height 30
type input "r"
type input "no email no info"
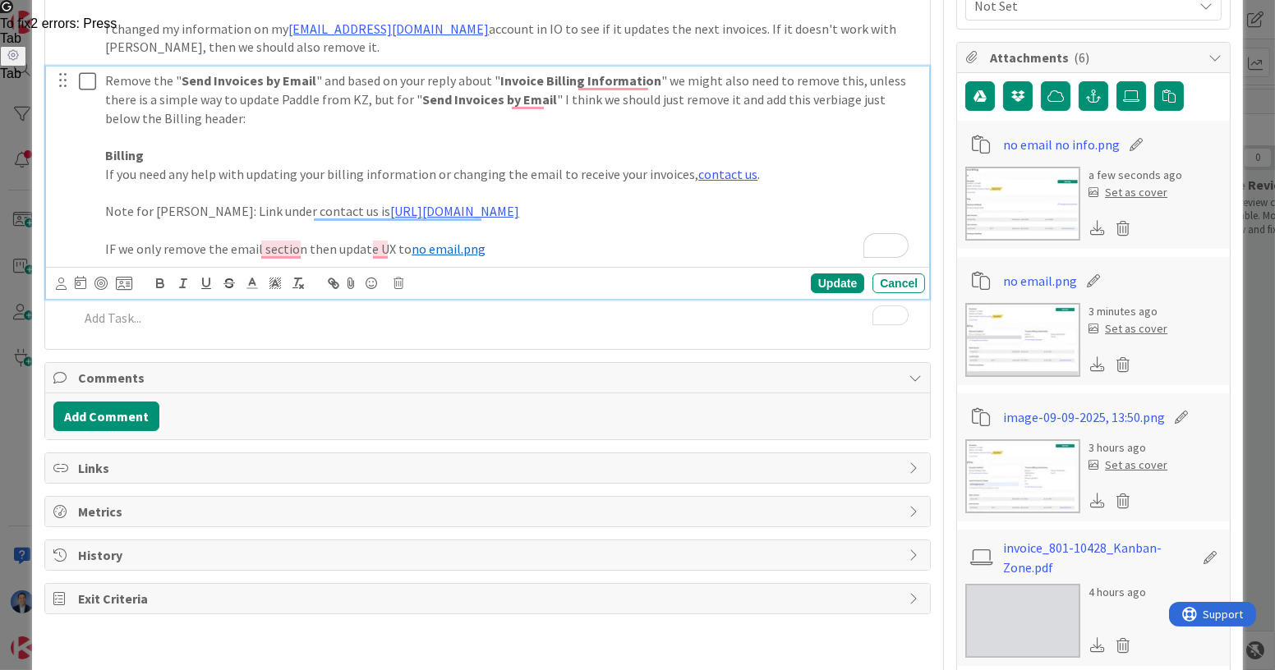
click at [510, 245] on p "IF we only remove the email section then update UX to ﻿ no email.png ﻿" at bounding box center [511, 249] width 813 height 19
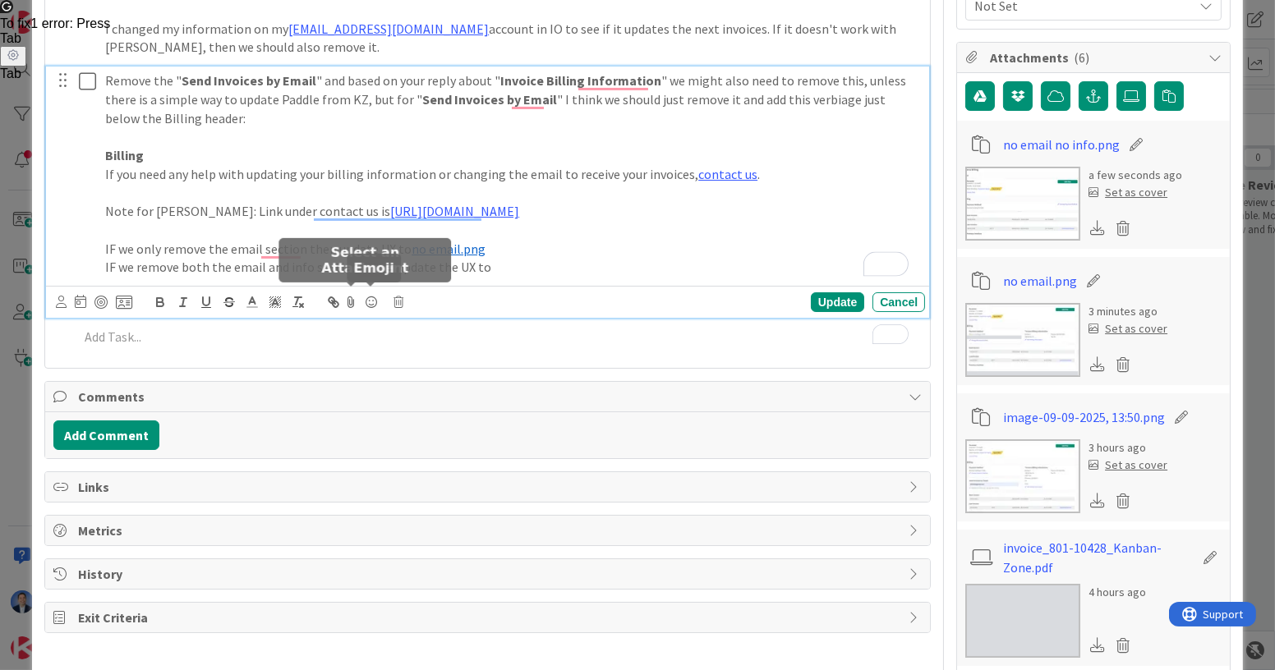
click at [348, 297] on icon at bounding box center [352, 302] width 20 height 23
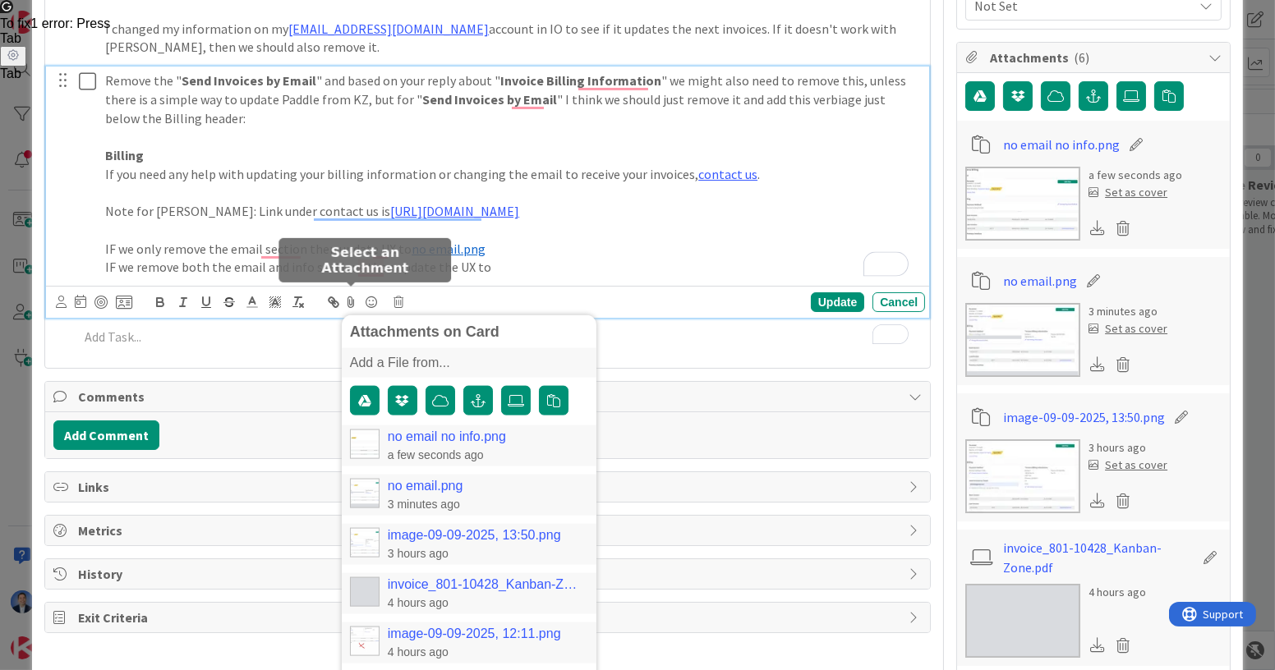
click at [436, 433] on link "no email no info.png" at bounding box center [447, 437] width 118 height 15
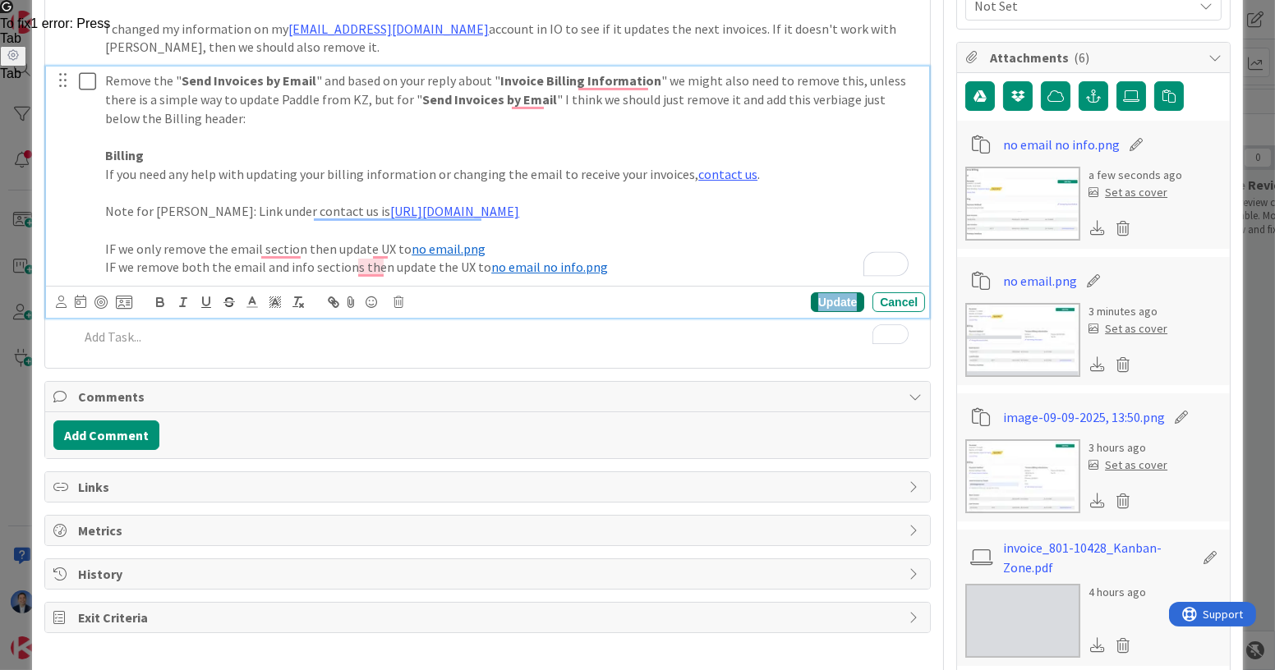
click at [826, 299] on div "Update" at bounding box center [837, 302] width 53 height 20
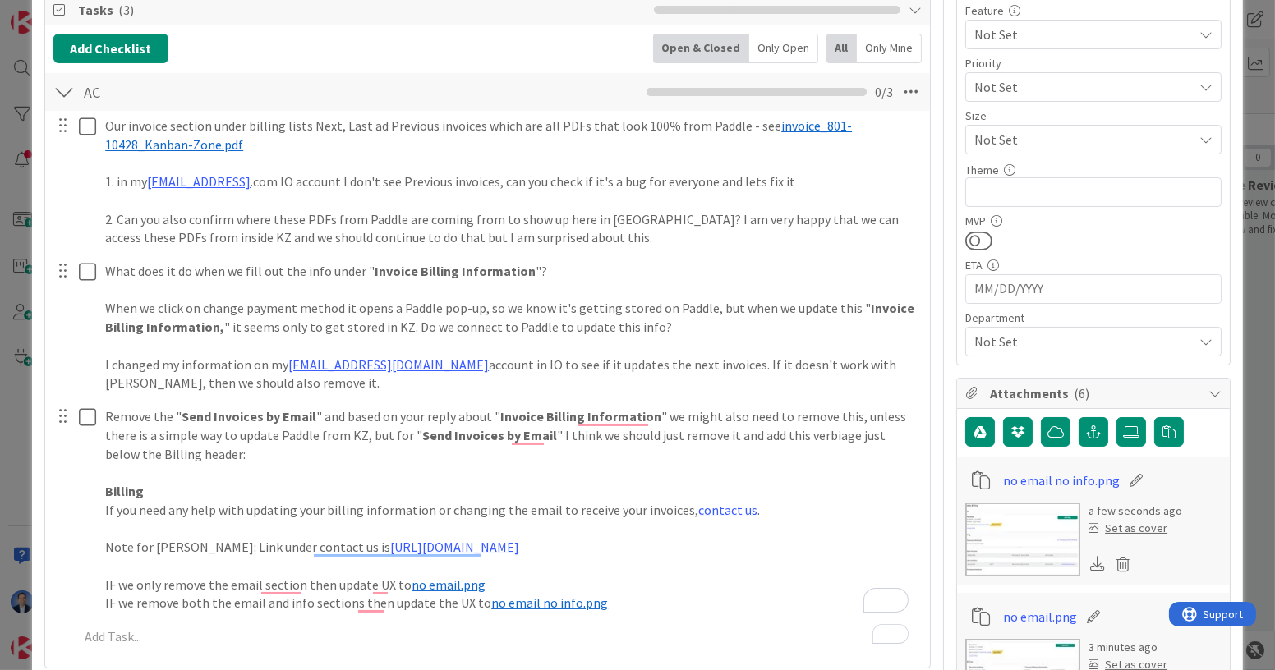
scroll to position [0, 0]
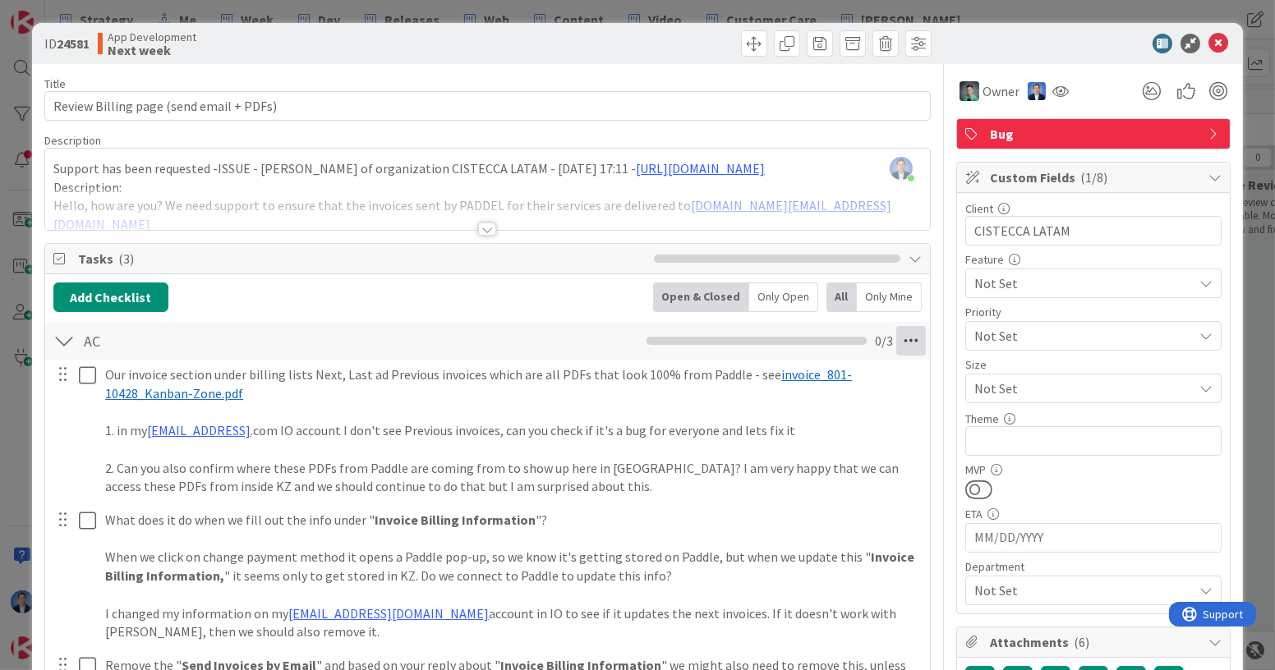
click at [899, 331] on icon at bounding box center [911, 341] width 30 height 30
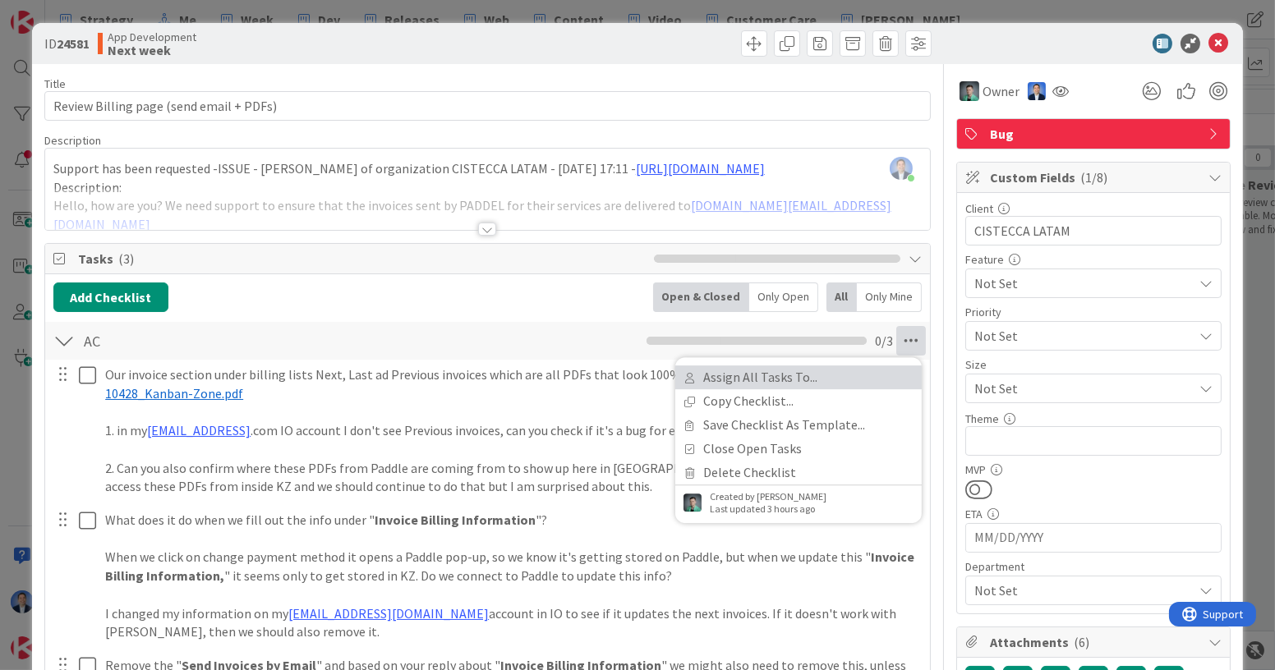
click at [848, 381] on link "Assign All Tasks To..." at bounding box center [798, 377] width 246 height 24
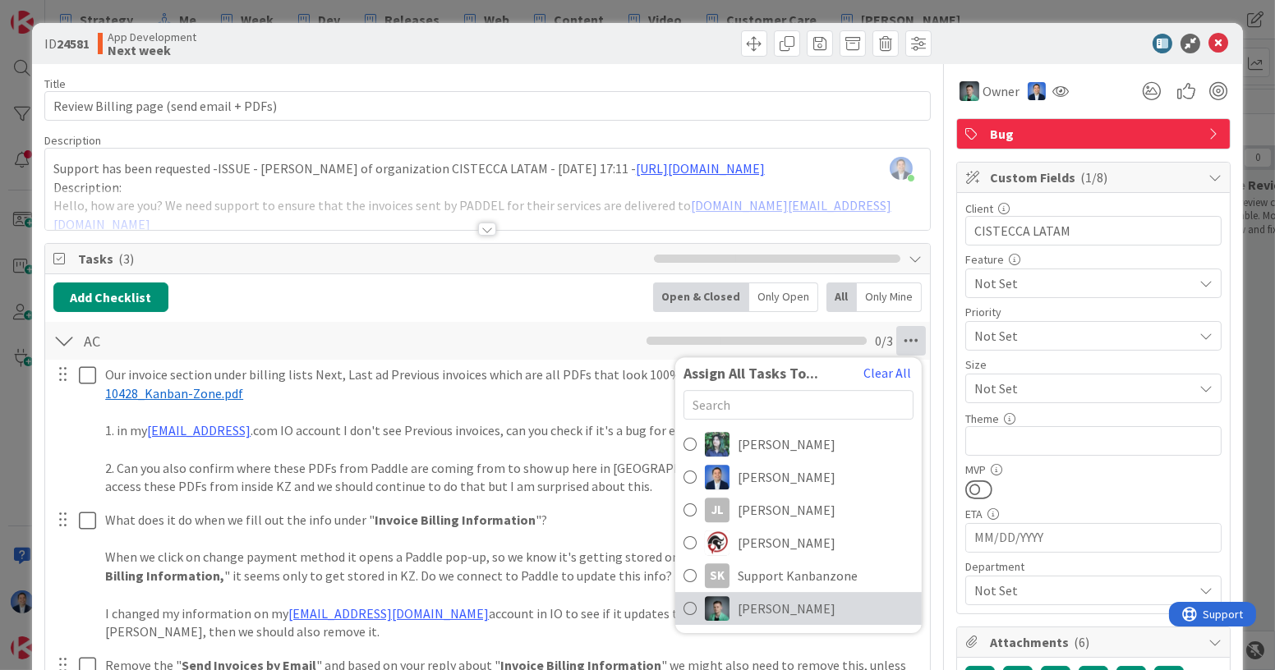
click at [772, 600] on span "[PERSON_NAME]" at bounding box center [787, 609] width 98 height 20
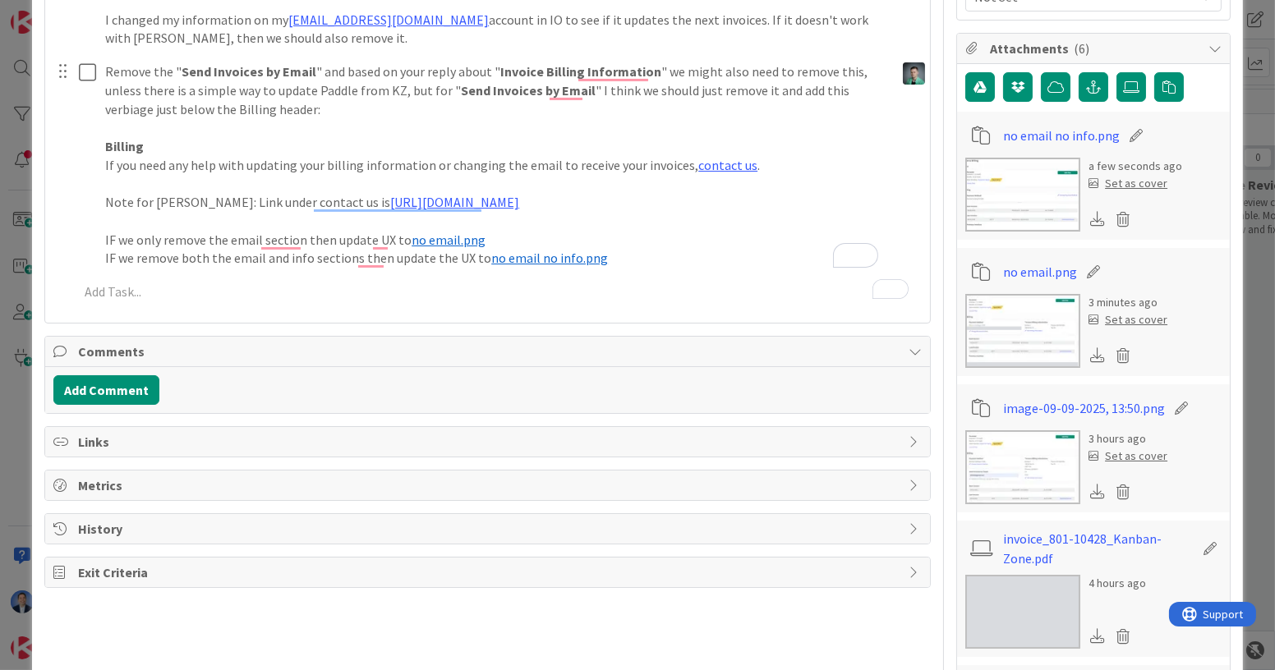
scroll to position [595, 0]
click at [115, 391] on button "Add Comment" at bounding box center [106, 390] width 106 height 30
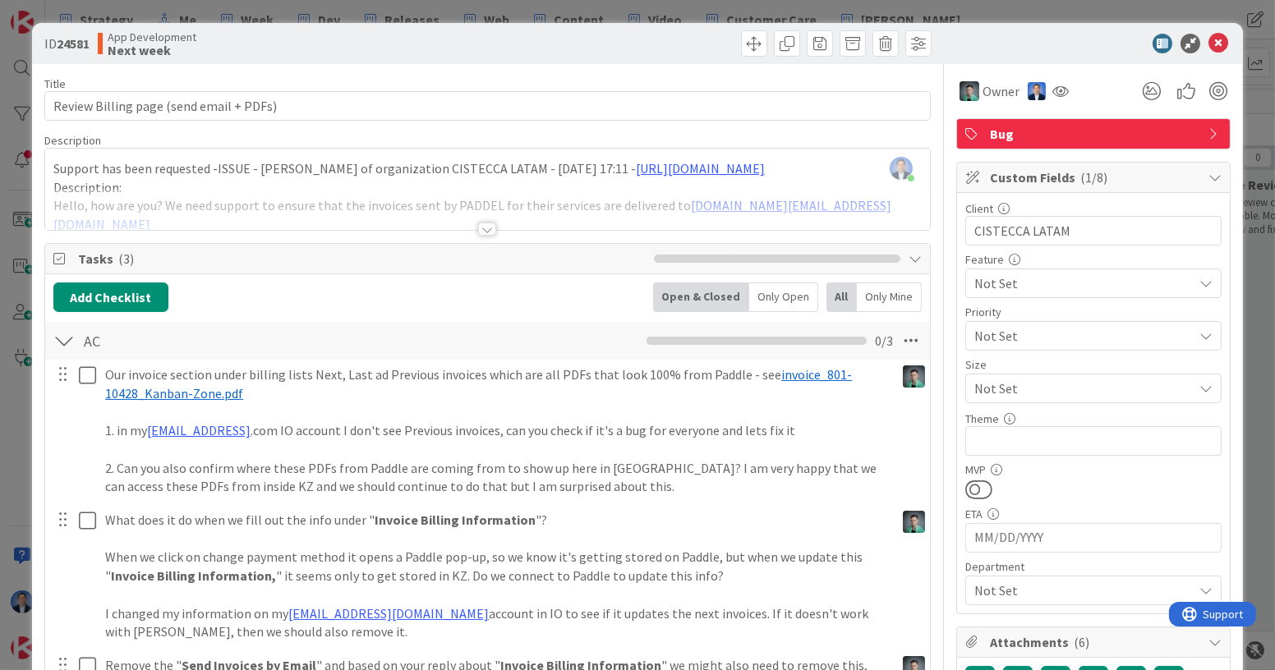
scroll to position [595, 0]
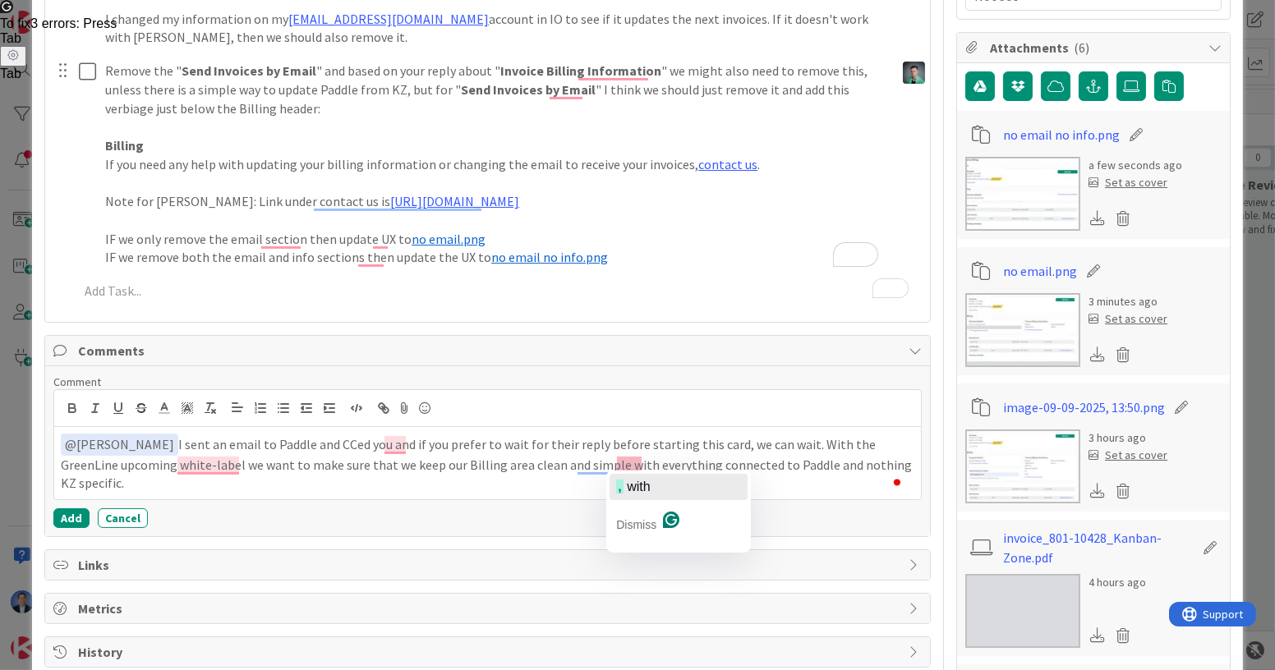
click at [640, 480] on span "with" at bounding box center [638, 487] width 23 height 14
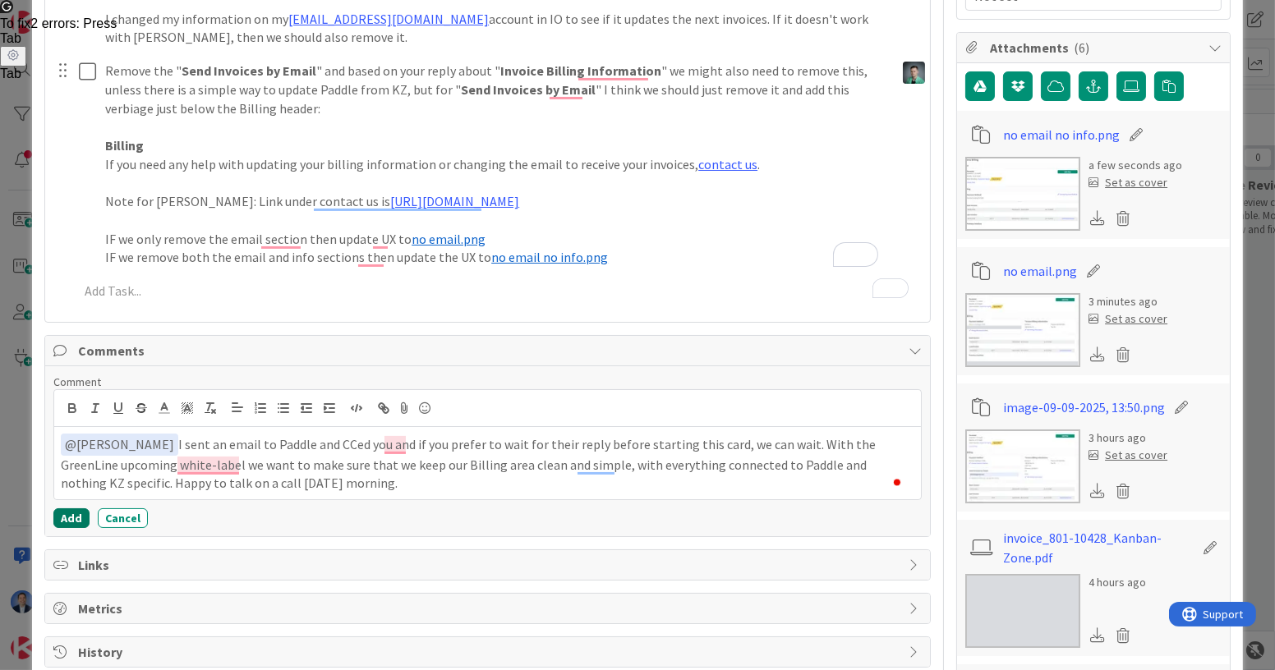
click at [74, 518] on button "Add" at bounding box center [71, 518] width 36 height 20
